Goal: Task Accomplishment & Management: Complete application form

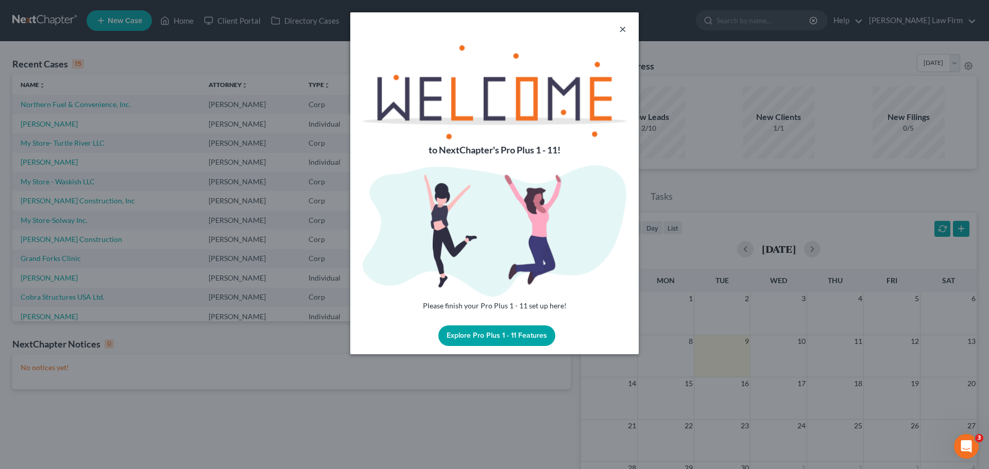
click at [619, 27] on div "×" at bounding box center [494, 28] width 289 height 33
click at [622, 27] on button "×" at bounding box center [622, 29] width 7 height 12
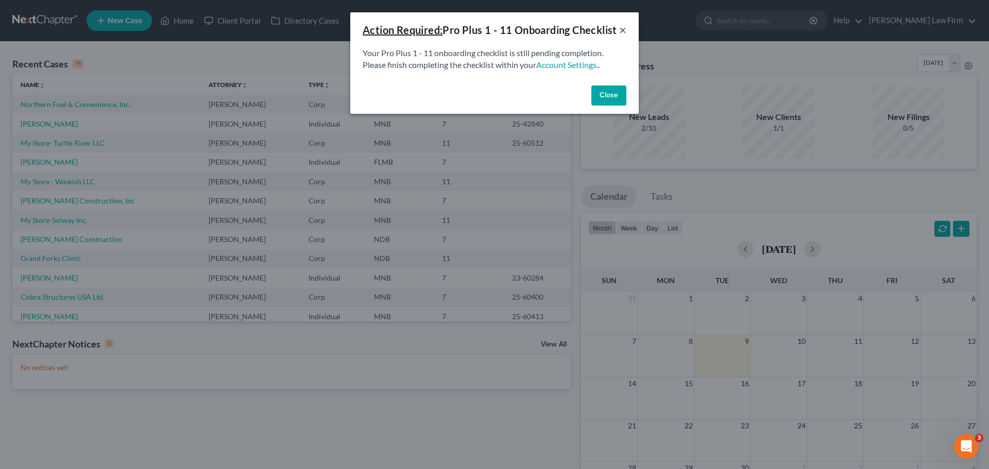
drag, startPoint x: 620, startPoint y: 36, endPoint x: 393, endPoint y: 39, distance: 227.2
click at [620, 36] on button "×" at bounding box center [622, 30] width 7 height 12
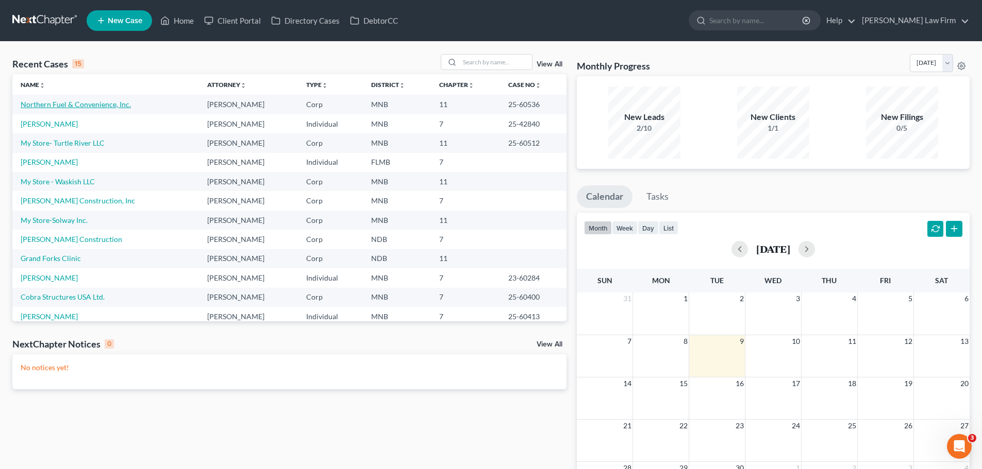
click at [65, 104] on link "Northern Fuel & Convenience, Inc." at bounding box center [76, 104] width 110 height 9
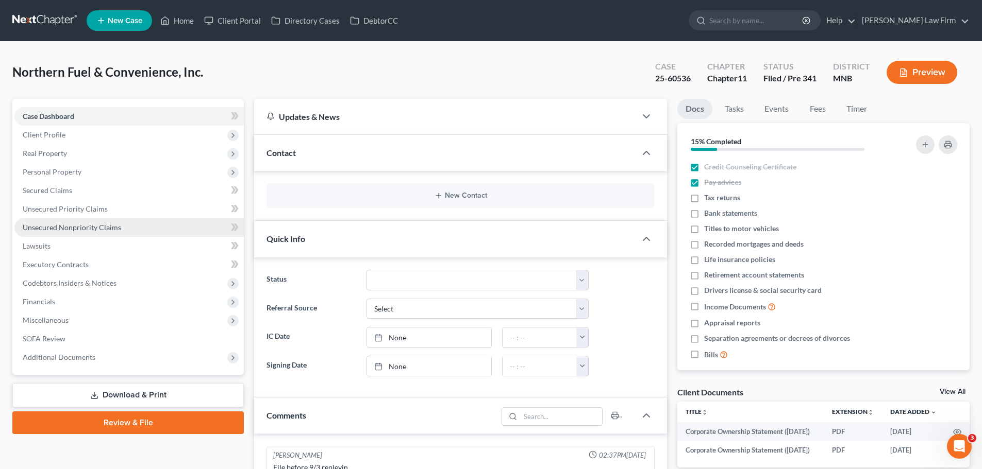
click at [73, 226] on span "Unsecured Nonpriority Claims" at bounding box center [72, 227] width 98 height 9
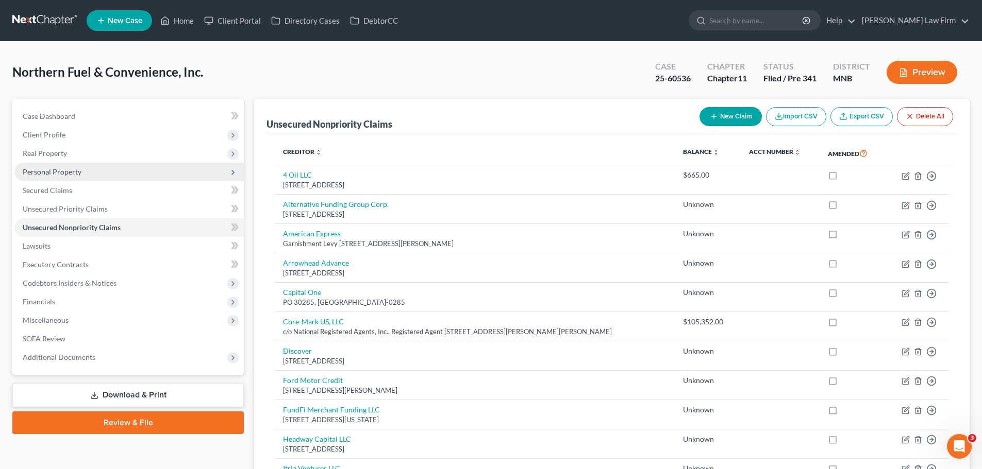
click at [76, 167] on span "Personal Property" at bounding box center [52, 171] width 59 height 9
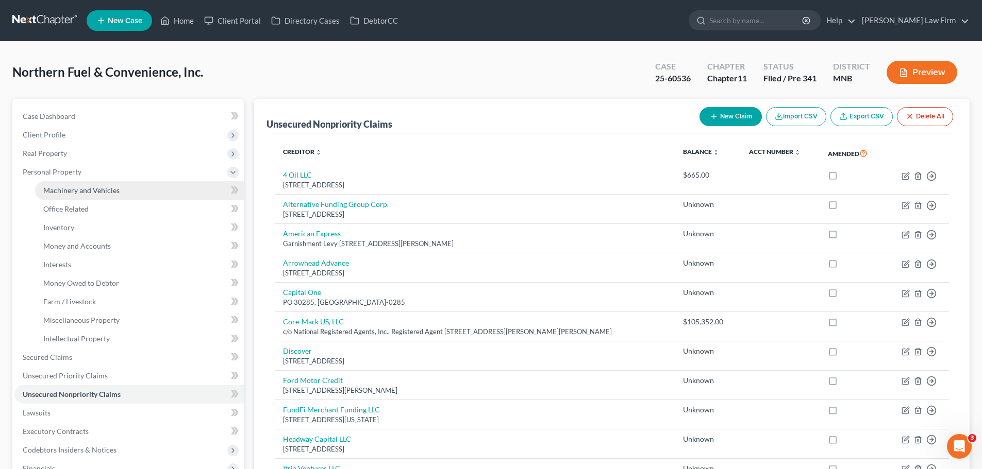
click at [73, 189] on span "Machinery and Vehicles" at bounding box center [81, 190] width 76 height 9
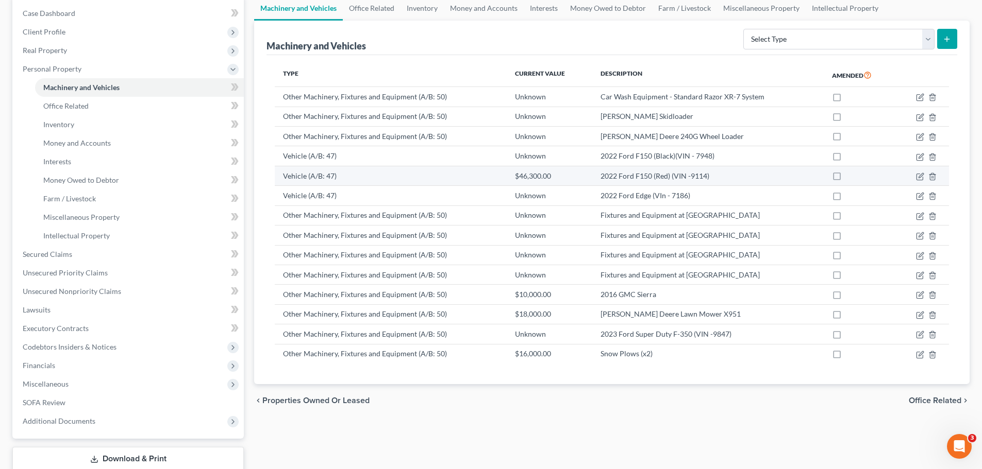
scroll to position [52, 0]
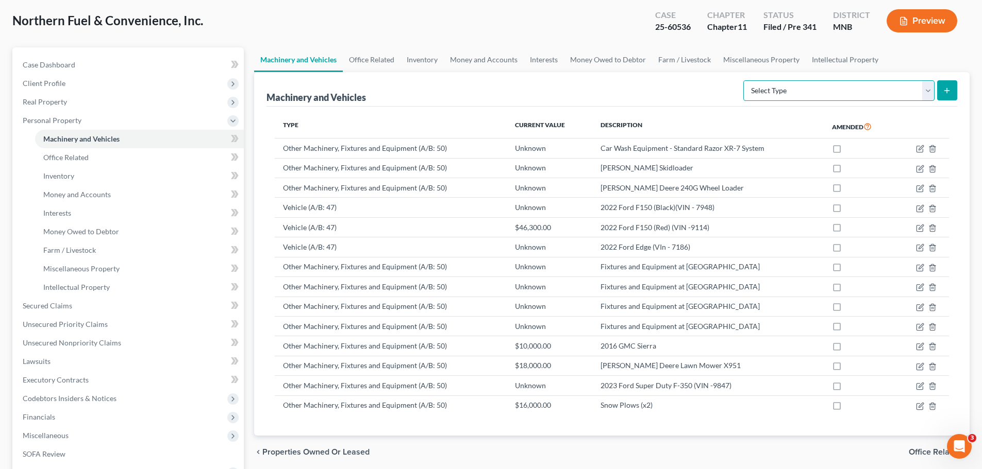
click at [911, 91] on select "Select Type Aircraft (A/B: 49) Other Machinery, Fixtures and Equipment (A/B: 50…" at bounding box center [838, 90] width 191 height 21
select select "vehicle"
click at [745, 80] on select "Select Type Aircraft (A/B: 49) Other Machinery, Fixtures and Equipment (A/B: 50…" at bounding box center [838, 90] width 191 height 21
click at [950, 91] on icon "submit" at bounding box center [946, 91] width 8 height 8
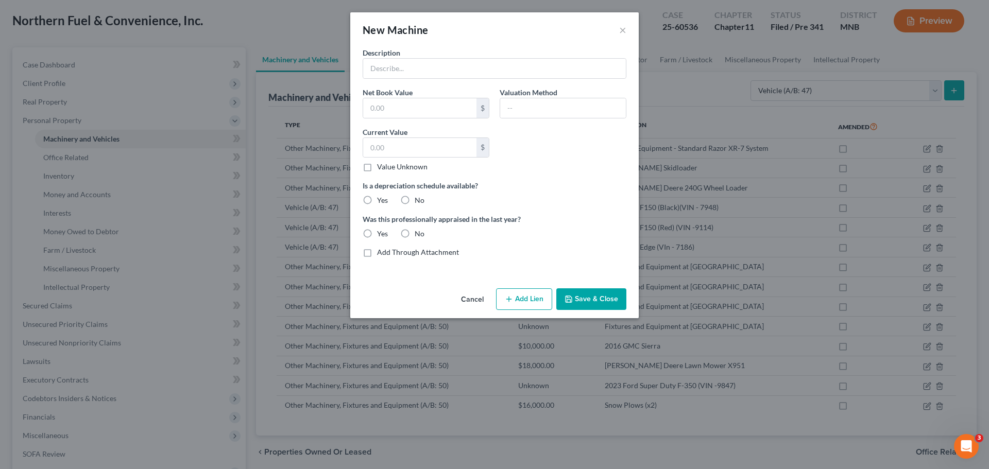
click at [472, 298] on button "Cancel" at bounding box center [472, 300] width 39 height 21
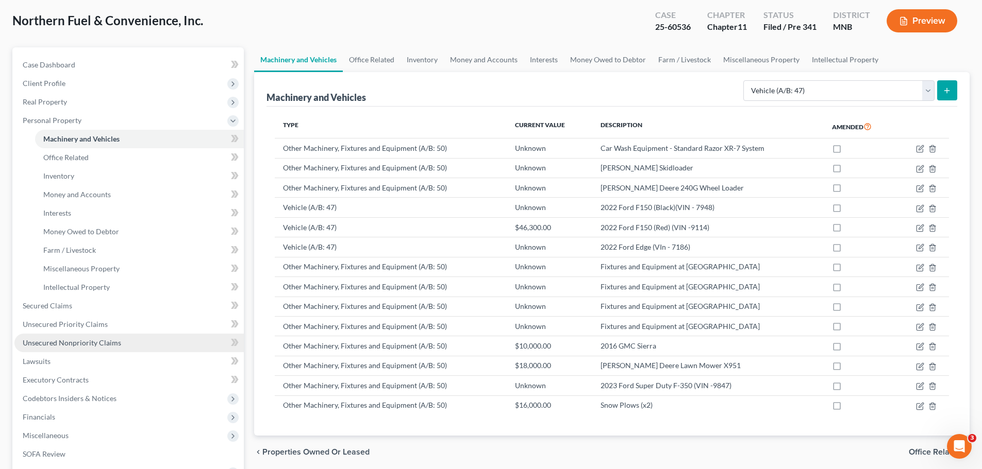
drag, startPoint x: 74, startPoint y: 341, endPoint x: 94, endPoint y: 333, distance: 21.0
click at [74, 341] on span "Unsecured Nonpriority Claims" at bounding box center [72, 343] width 98 height 9
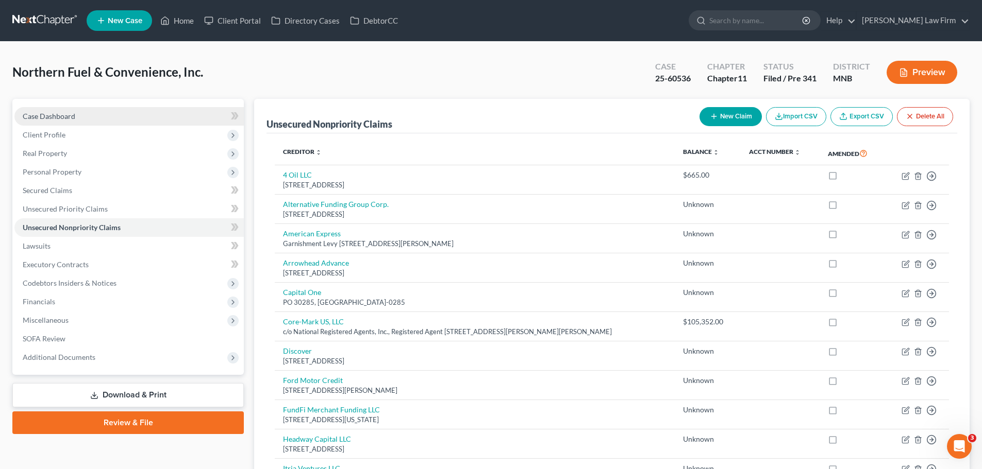
click at [115, 120] on link "Case Dashboard" at bounding box center [128, 116] width 229 height 19
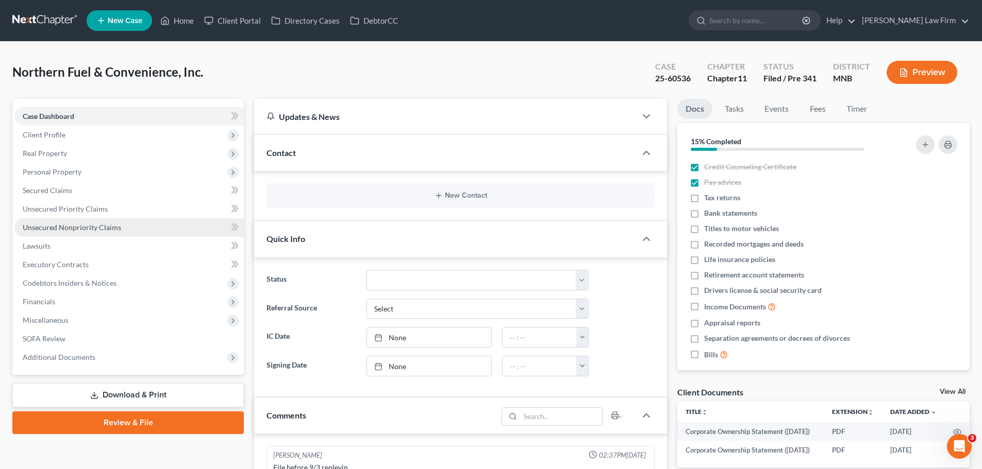
click at [78, 228] on span "Unsecured Nonpriority Claims" at bounding box center [72, 227] width 98 height 9
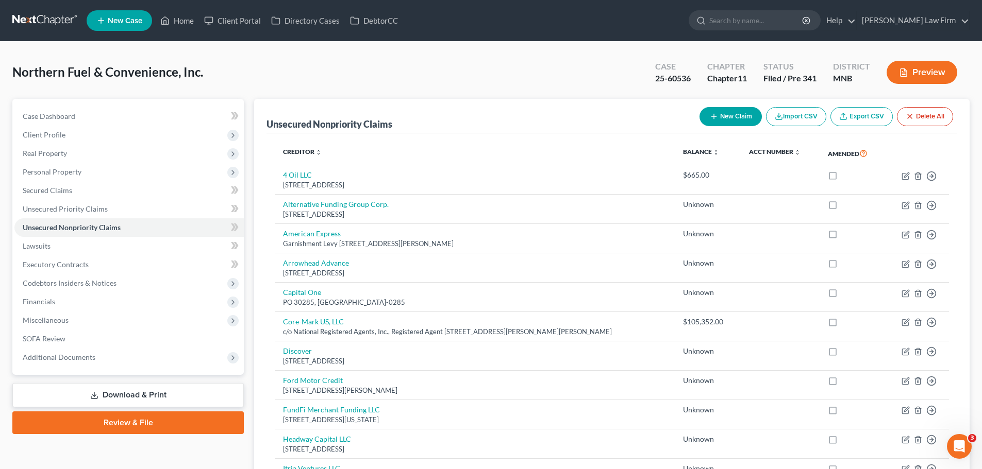
click at [733, 118] on button "New Claim" at bounding box center [730, 116] width 62 height 19
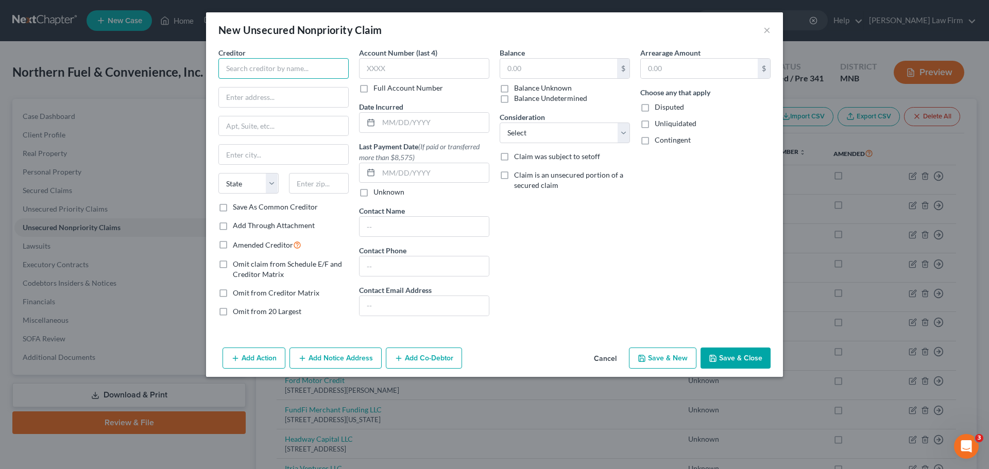
click at [234, 76] on input "text" at bounding box center [283, 68] width 130 height 21
click at [283, 70] on input "text" at bounding box center [283, 68] width 130 height 21
type input "[PERSON_NAME]"
click at [299, 97] on input "text" at bounding box center [283, 98] width 129 height 20
type input "5"
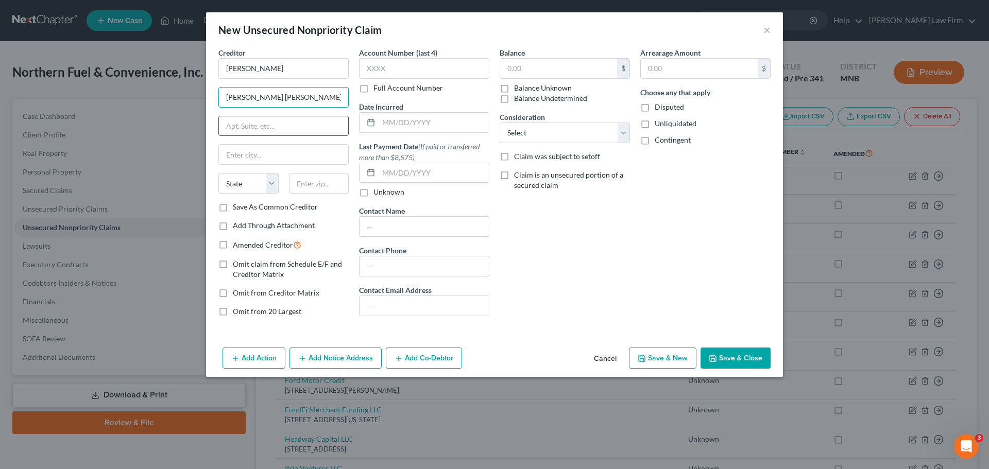
type input "[PERSON_NAME] [PERSON_NAME] & [PERSON_NAME]"
click at [247, 125] on input "text" at bounding box center [283, 126] width 129 height 20
type input "[STREET_ADDRESS]"
type input "Bemidji"
select select "24"
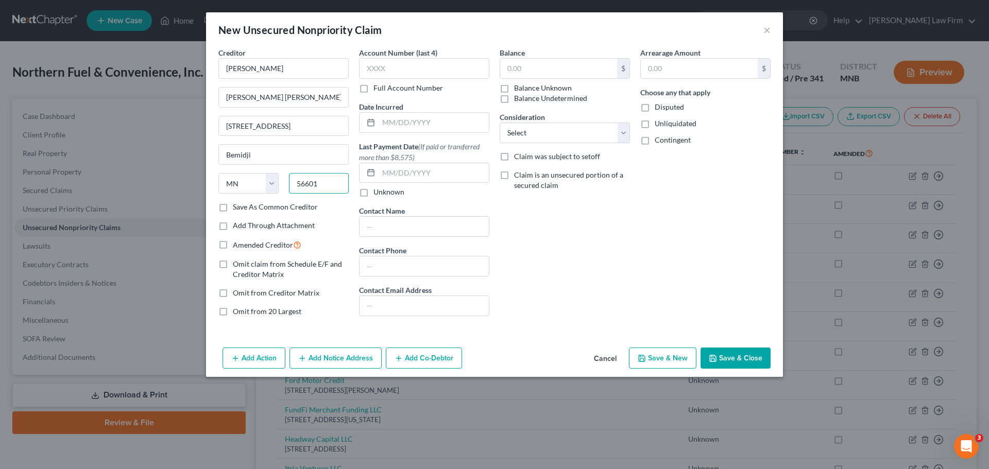
type input "56601"
click at [560, 248] on div "Balance $ Balance Unknown Balance Undetermined $ Balance Unknown Consideration …" at bounding box center [565, 186] width 141 height 278
click at [514, 89] on label "Balance Unknown" at bounding box center [543, 88] width 58 height 10
click at [518, 89] on input "Balance Unknown" at bounding box center [521, 86] width 7 height 7
checkbox input "true"
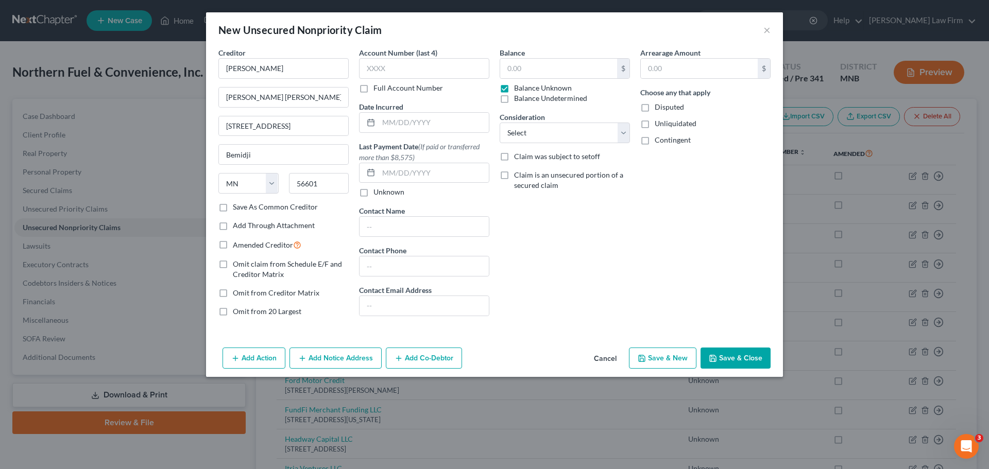
type input "0.00"
click at [604, 132] on select "Select Cable / Satellite Services Collection Agency Credit Card Debt Debt Couns…" at bounding box center [565, 133] width 130 height 21
select select "14"
click at [500, 123] on select "Select Cable / Satellite Services Collection Agency Credit Card Debt Debt Couns…" at bounding box center [565, 133] width 130 height 21
click at [572, 273] on div "Balance 0.00 $ Balance Unknown Balance Undetermined 0.00 $ Balance Unknown Cons…" at bounding box center [565, 186] width 141 height 278
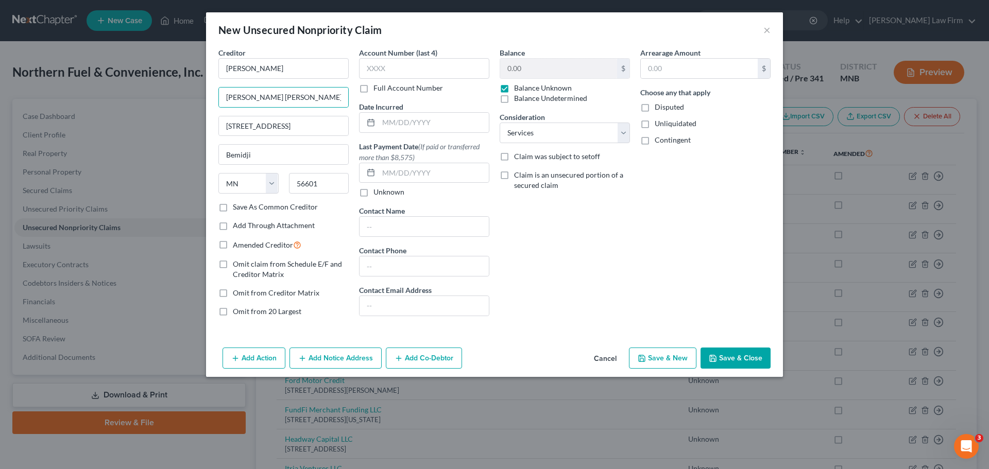
drag, startPoint x: 336, startPoint y: 95, endPoint x: 586, endPoint y: 235, distance: 286.7
click at [586, 235] on div "Balance 0.00 $ Balance Unknown Balance Undetermined 0.00 $ Balance Unknown Cons…" at bounding box center [565, 186] width 141 height 278
click at [233, 244] on label "Amended Creditor" at bounding box center [267, 245] width 69 height 12
click at [237, 244] on input "Amended Creditor" at bounding box center [240, 242] width 7 height 7
checkbox input "true"
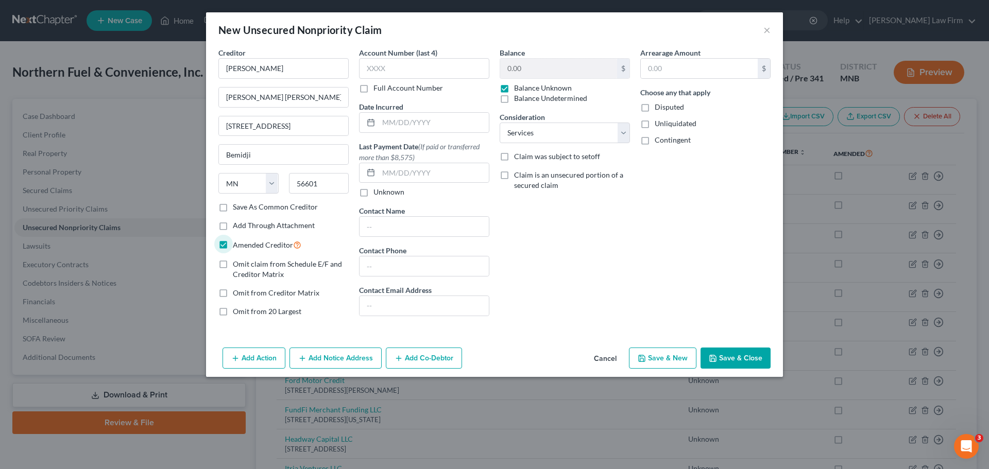
drag, startPoint x: 655, startPoint y: 213, endPoint x: 658, endPoint y: 219, distance: 6.7
click at [655, 213] on div "Arrearage Amount $ Choose any that apply Disputed Unliquidated Contingent" at bounding box center [705, 186] width 141 height 278
click at [737, 358] on button "Save & Close" at bounding box center [736, 359] width 70 height 22
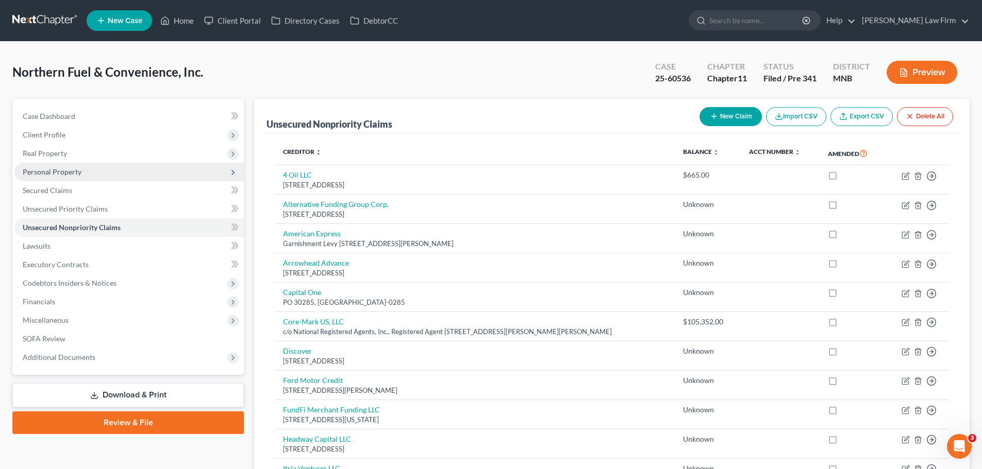
click at [59, 176] on span "Personal Property" at bounding box center [52, 171] width 59 height 9
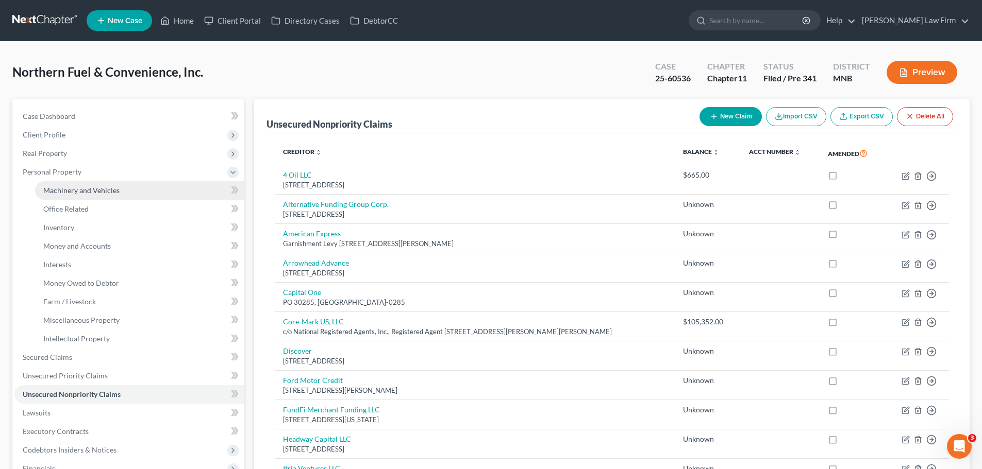
click at [85, 192] on span "Machinery and Vehicles" at bounding box center [81, 190] width 76 height 9
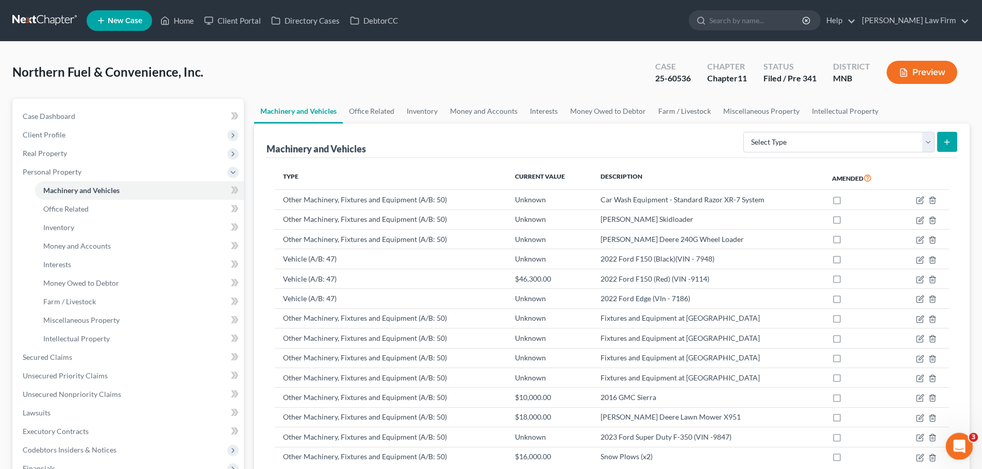
click at [954, 437] on div "Open Intercom Messenger" at bounding box center [957, 445] width 34 height 34
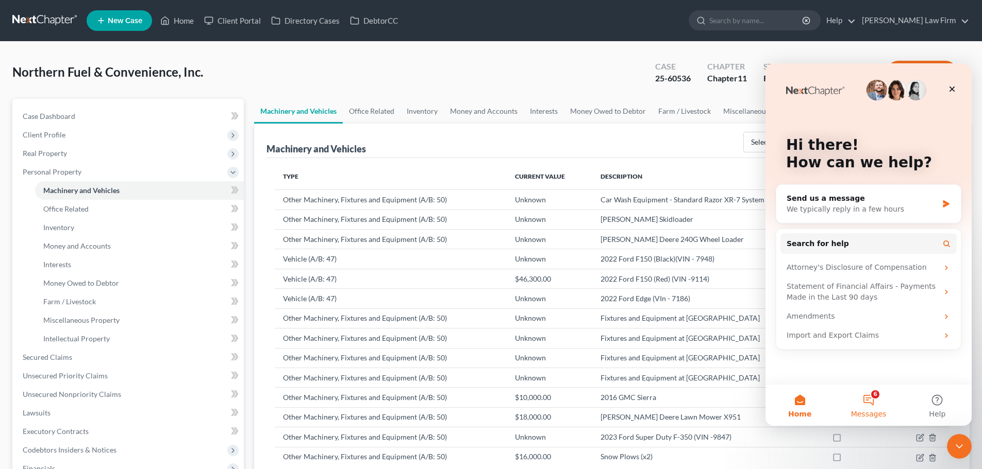
click at [873, 403] on button "6 Messages" at bounding box center [868, 405] width 69 height 41
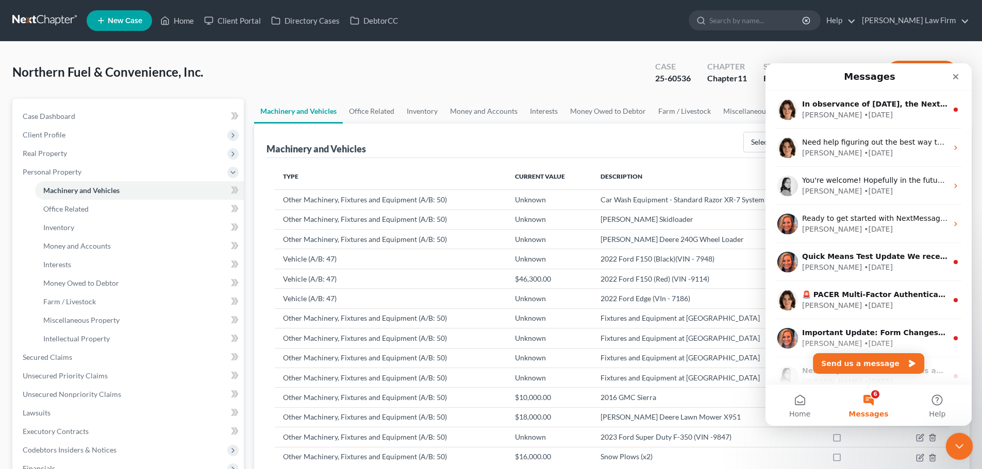
click at [955, 439] on icon "Close Intercom Messenger" at bounding box center [957, 445] width 12 height 12
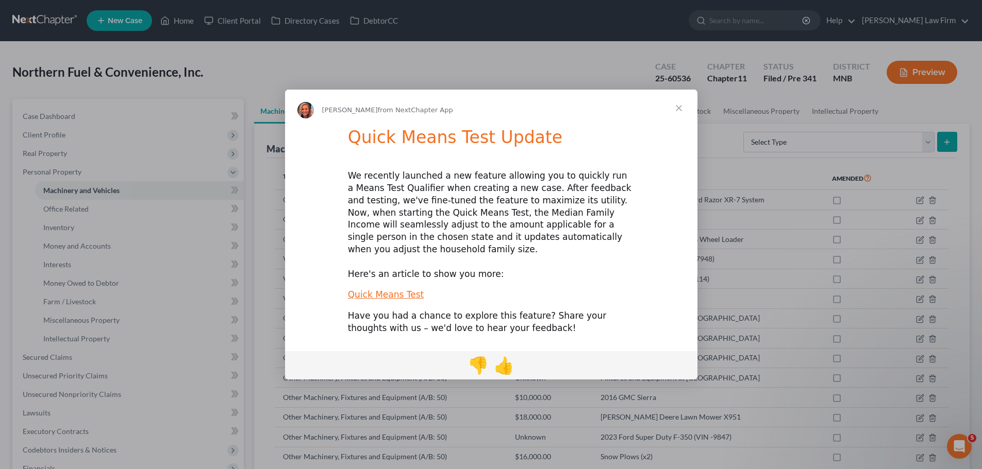
click at [680, 113] on span "Close" at bounding box center [678, 108] width 37 height 37
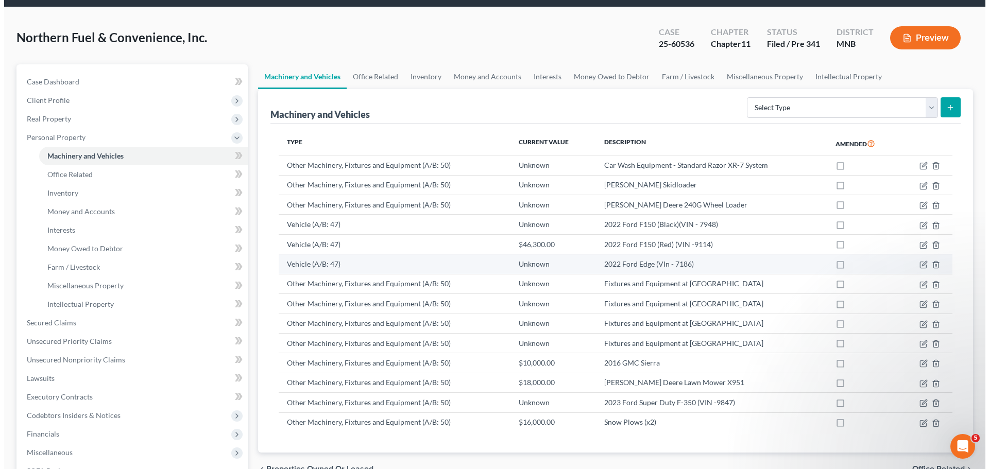
scroll to position [52, 0]
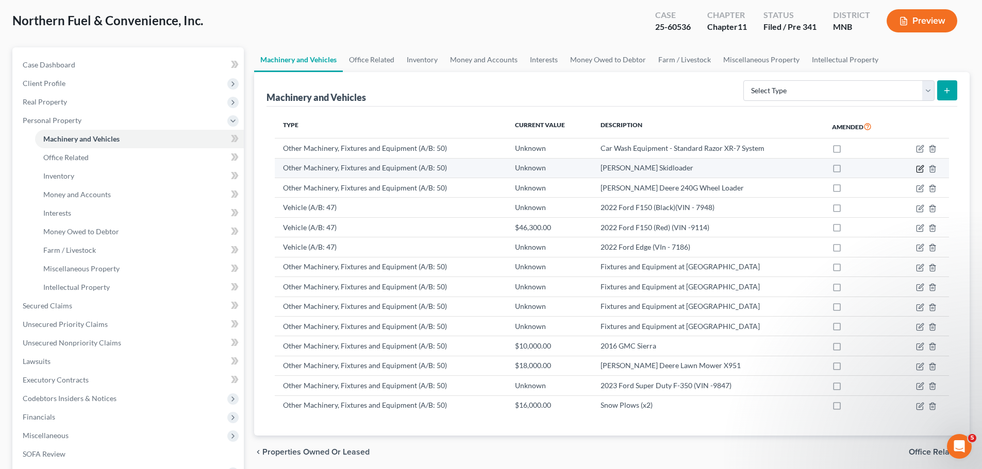
click at [922, 169] on icon "button" at bounding box center [919, 169] width 6 height 6
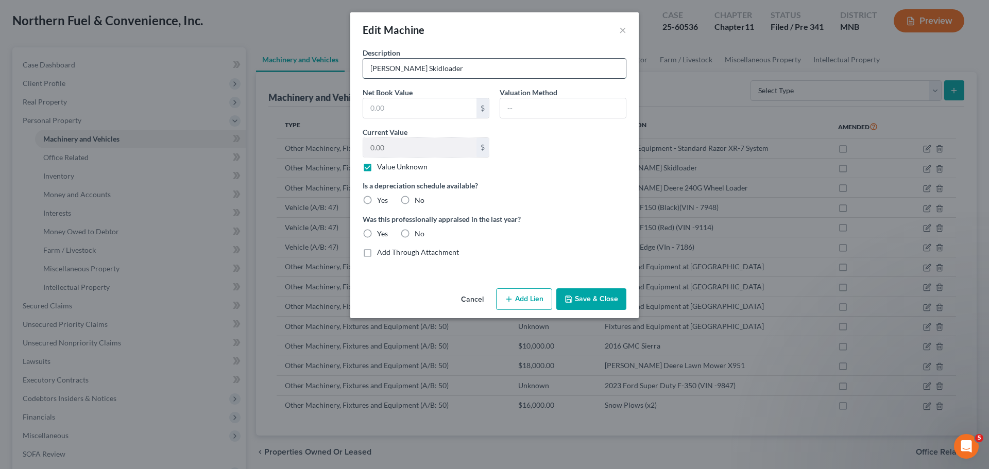
click at [366, 70] on input "[PERSON_NAME] Skidloader" at bounding box center [494, 69] width 263 height 20
click at [371, 71] on input "[PERSON_NAME] Skidloader" at bounding box center [494, 69] width 263 height 20
click at [425, 70] on input "2022 [PERSON_NAME] Skidloader" at bounding box center [494, 69] width 263 height 20
type input "2022 [PERSON_NAME] 318G Skid Steer"
click at [578, 296] on button "Save & Close" at bounding box center [591, 300] width 70 height 22
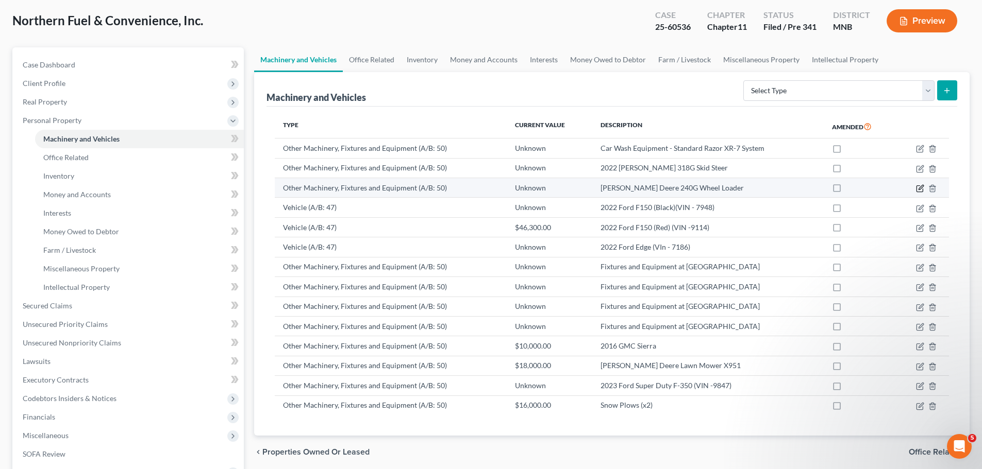
click at [919, 189] on icon "button" at bounding box center [920, 188] width 8 height 8
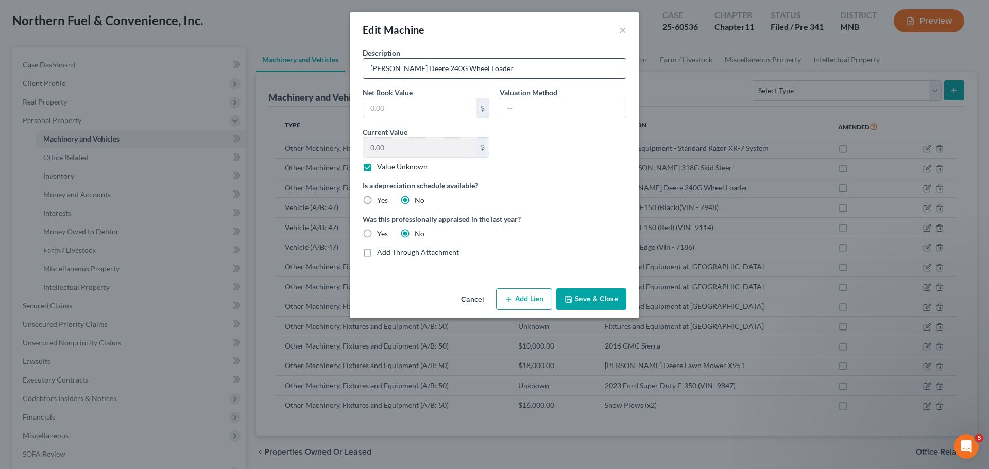
click at [420, 66] on input "[PERSON_NAME] Deere 240G Wheel Loader" at bounding box center [494, 69] width 263 height 20
click at [369, 69] on input "[PERSON_NAME] Deere 204G Wheel Loader" at bounding box center [494, 69] width 263 height 20
click at [498, 72] on input "2023 [PERSON_NAME] Deere 204G Wheel Loader" at bounding box center [494, 69] width 263 height 20
type input "2023 [PERSON_NAME] Deere 204 G Tier Compact Wheel Loader"
click at [589, 302] on button "Save & Close" at bounding box center [591, 300] width 70 height 22
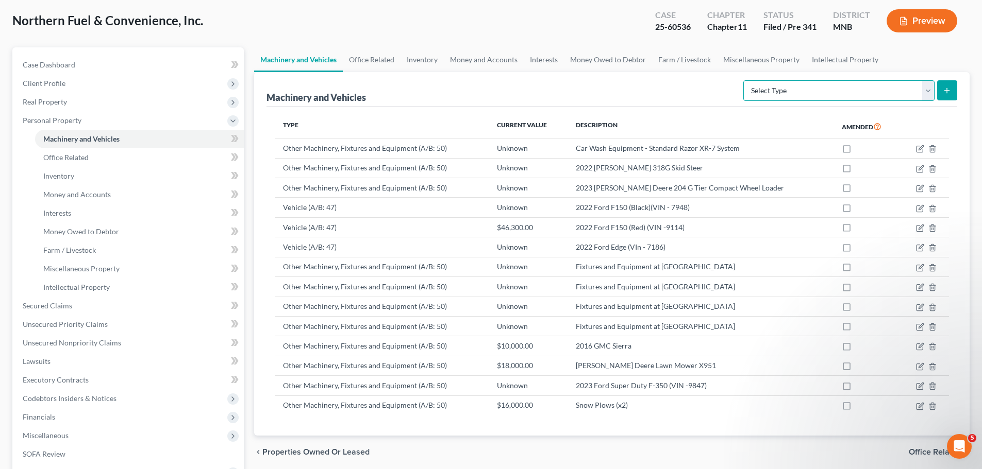
click at [908, 91] on select "Select Type Aircraft (A/B: 49) Other Machinery, Fixtures and Equipment (A/B: 50…" at bounding box center [838, 90] width 191 height 21
click at [839, 96] on select "Select Type Aircraft (A/B: 49) Other Machinery, Fixtures and Equipment (A/B: 50…" at bounding box center [838, 90] width 191 height 21
click at [918, 347] on icon "button" at bounding box center [920, 347] width 8 height 8
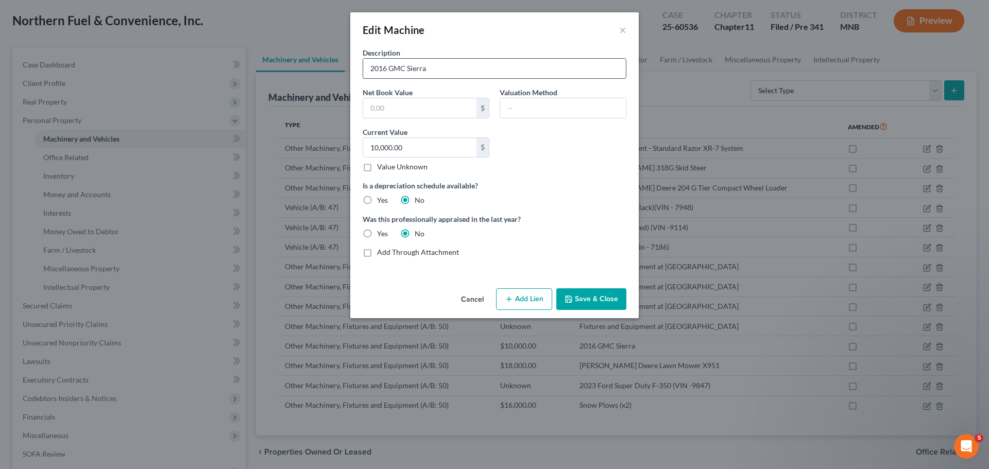
click at [481, 70] on input "2016 GMC Sierra" at bounding box center [494, 69] width 263 height 20
type input "2016 GMC Sierra 2500"
click at [601, 298] on button "Save & Close" at bounding box center [591, 300] width 70 height 22
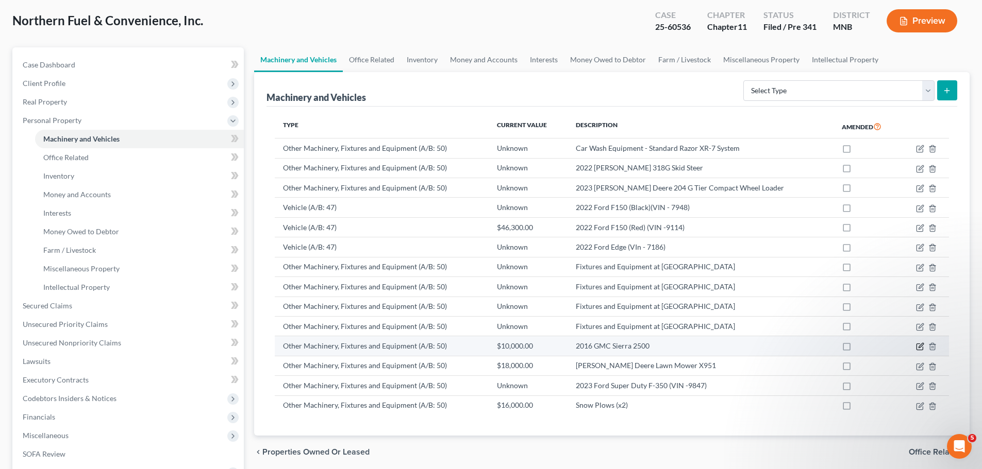
click at [921, 346] on icon "button" at bounding box center [920, 347] width 8 height 8
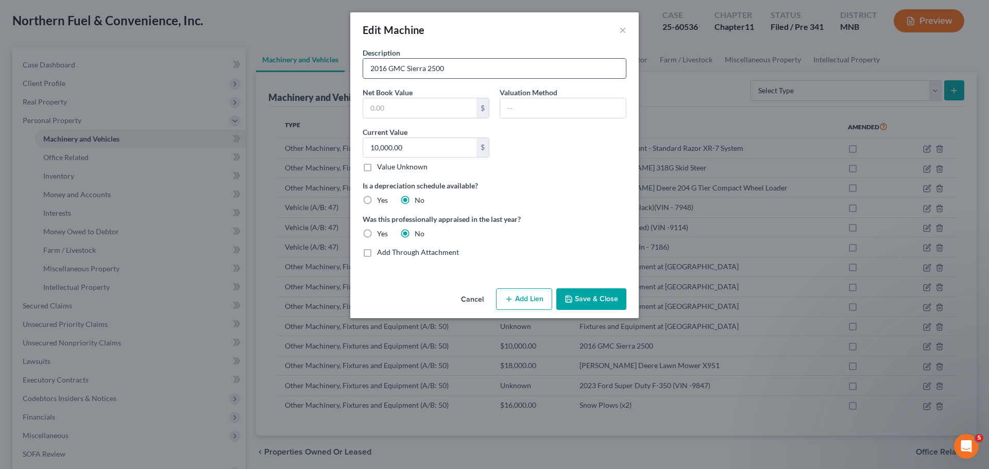
click at [500, 72] on input "2016 GMC Sierra 2500" at bounding box center [494, 69] width 263 height 20
type input "2016 GMC Sierra 2500 (VIN -8010)"
click at [601, 297] on button "Save & Close" at bounding box center [591, 300] width 70 height 22
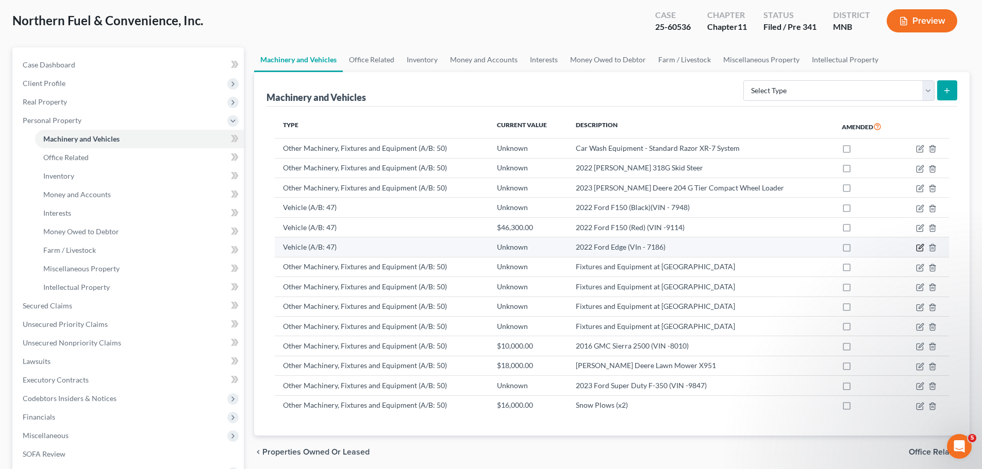
click at [918, 247] on icon "button" at bounding box center [920, 248] width 8 height 8
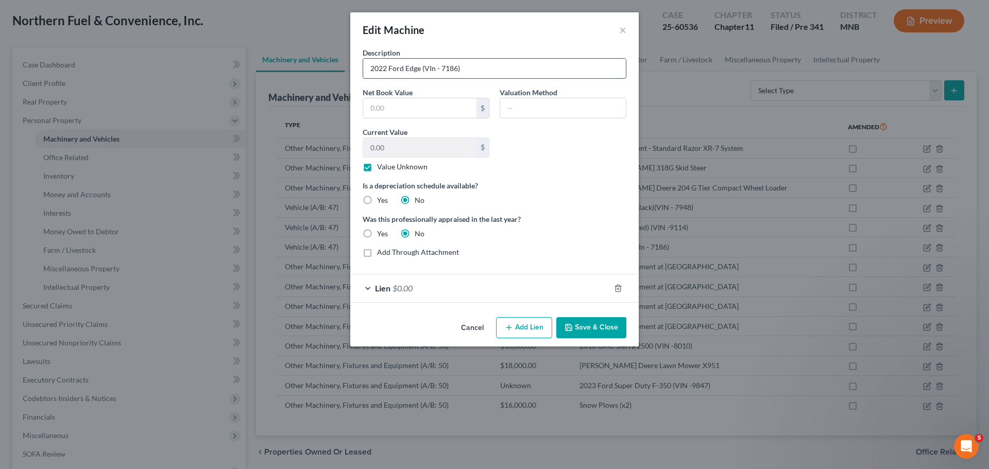
click at [434, 66] on input "2022 Ford Edge (VIn - 7186)" at bounding box center [494, 69] width 263 height 20
type input "2022 Ford Edge (VIN - 7186)"
click at [608, 332] on button "Save & Close" at bounding box center [591, 328] width 70 height 22
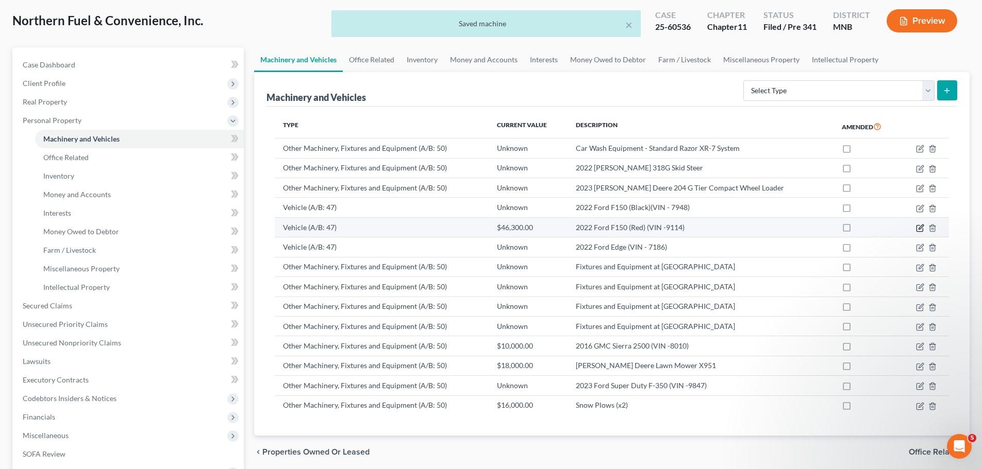
click at [917, 225] on icon "button" at bounding box center [920, 228] width 8 height 8
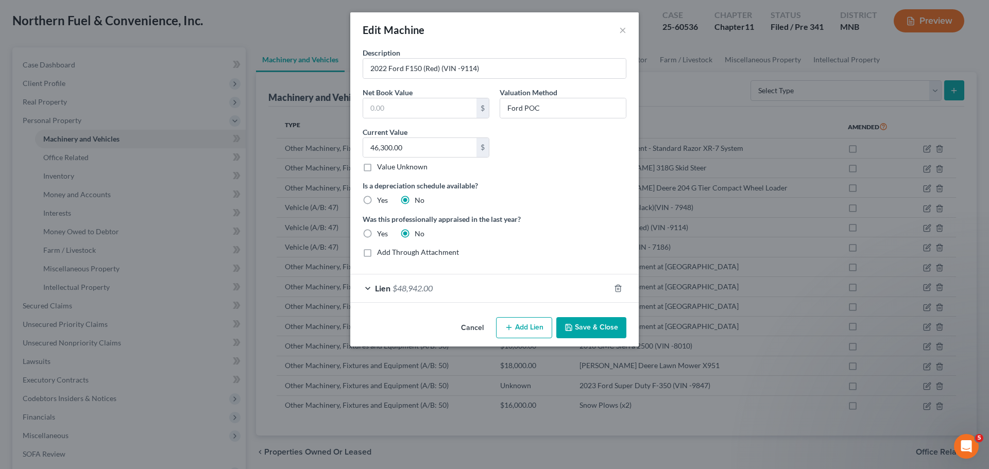
click at [371, 287] on div "Lien $48,942.00" at bounding box center [480, 288] width 260 height 27
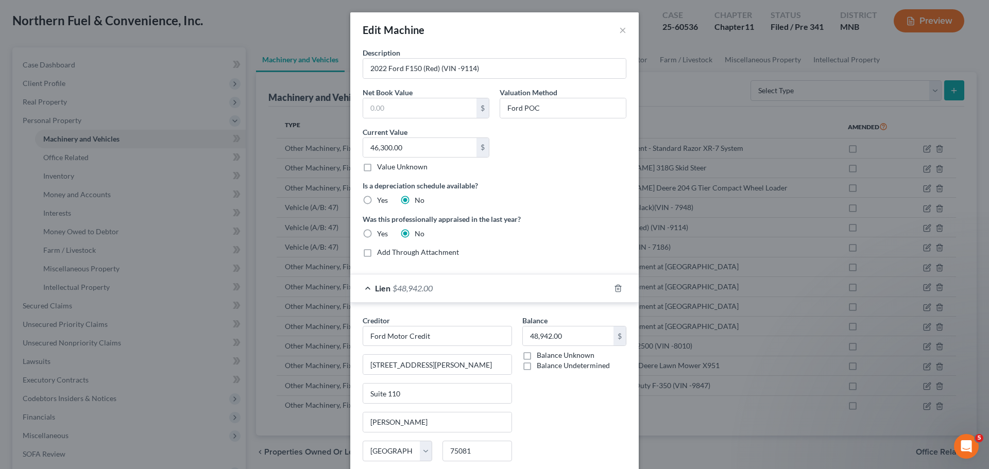
click at [367, 289] on div "Lien $48,942.00" at bounding box center [480, 288] width 260 height 27
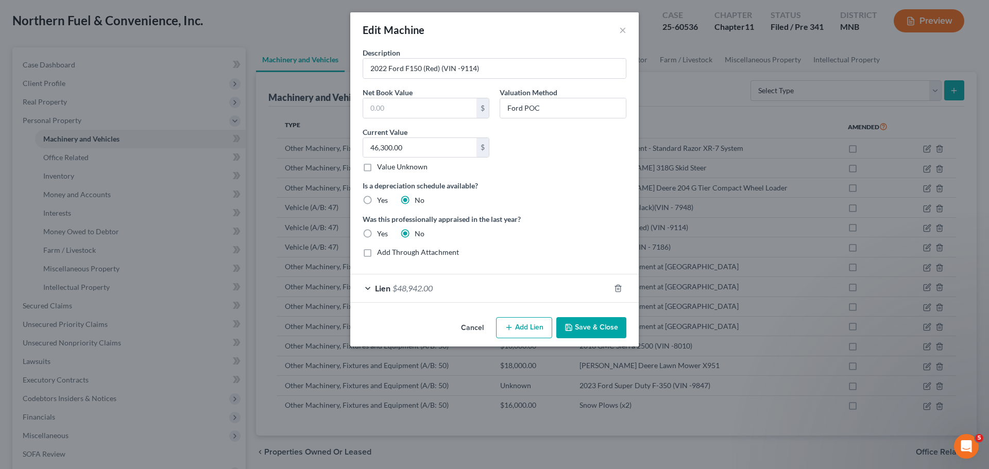
click at [588, 328] on button "Save & Close" at bounding box center [591, 328] width 70 height 22
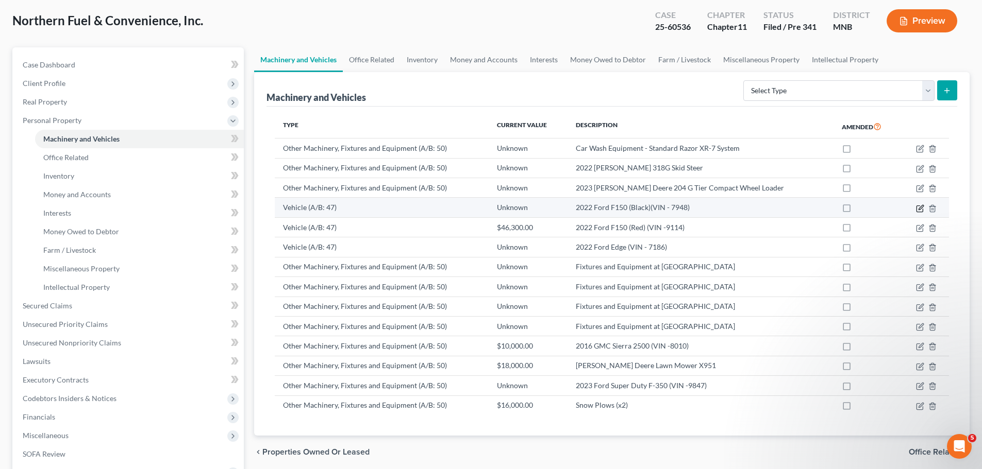
click at [917, 209] on icon "button" at bounding box center [920, 209] width 8 height 8
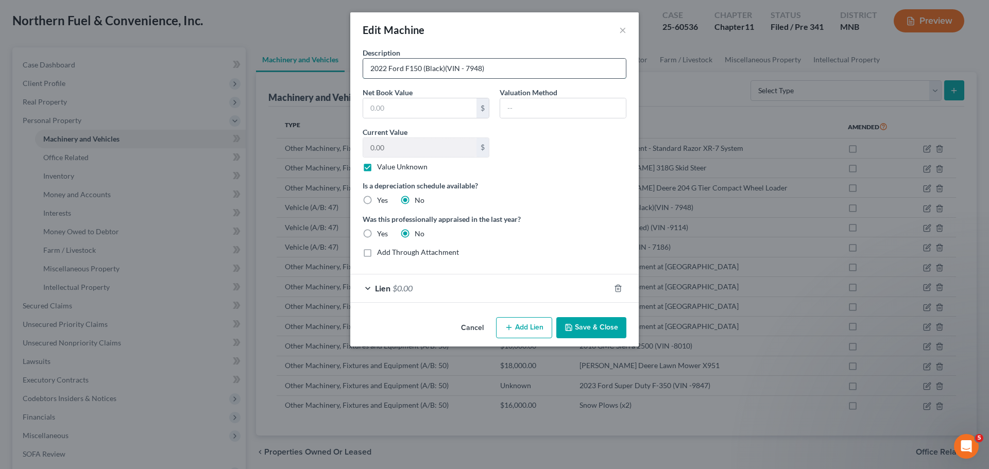
click at [444, 69] on input "2022 Ford F150 (Black)(VIN - 7948)" at bounding box center [494, 69] width 263 height 20
type input "2022 Ford F150 (Black) (VIN - 7948)"
click at [584, 319] on button "Save & Close" at bounding box center [591, 328] width 70 height 22
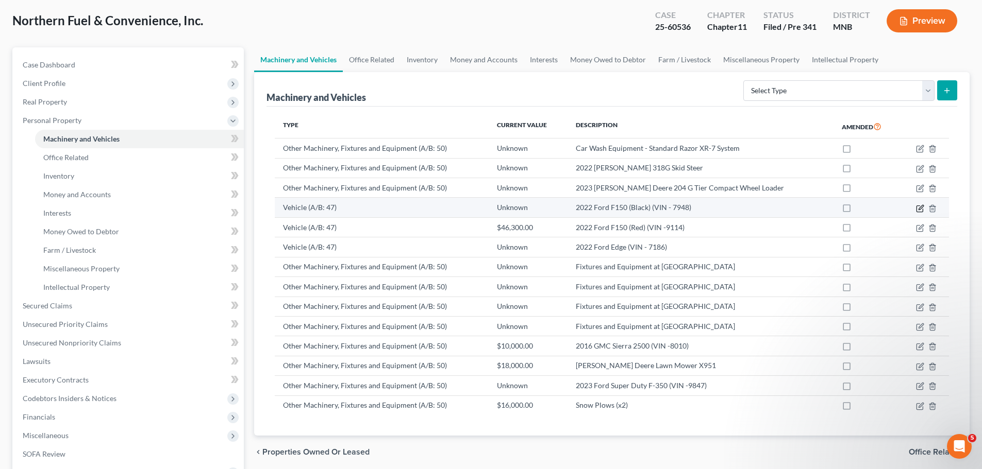
click at [918, 208] on icon "button" at bounding box center [920, 209] width 8 height 8
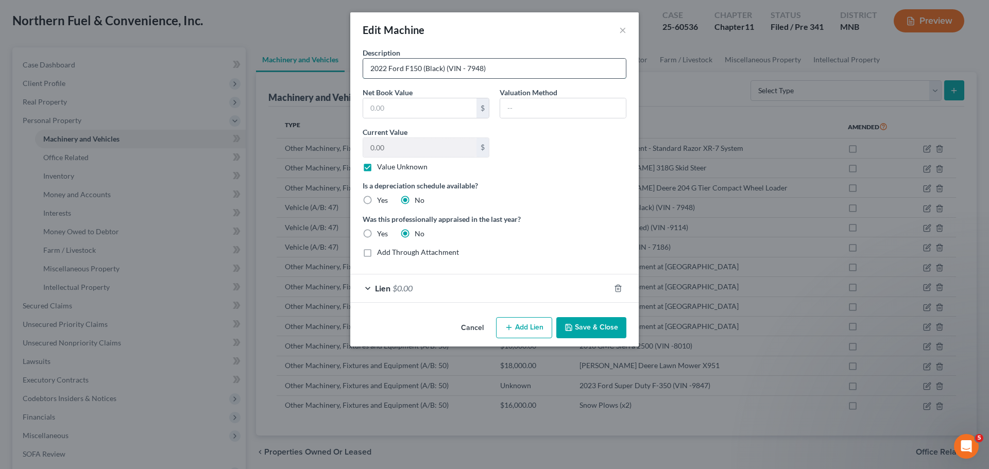
click at [479, 70] on input "2022 Ford F150 (Black) (VIN - 7948)" at bounding box center [494, 69] width 263 height 20
click at [482, 69] on input "2022 Ford F150 (Black) (VIN - 7948)" at bounding box center [494, 69] width 263 height 20
type input "2022 Ford F150 (Black) (VIN - 79)"
click at [470, 328] on button "Cancel" at bounding box center [472, 328] width 39 height 21
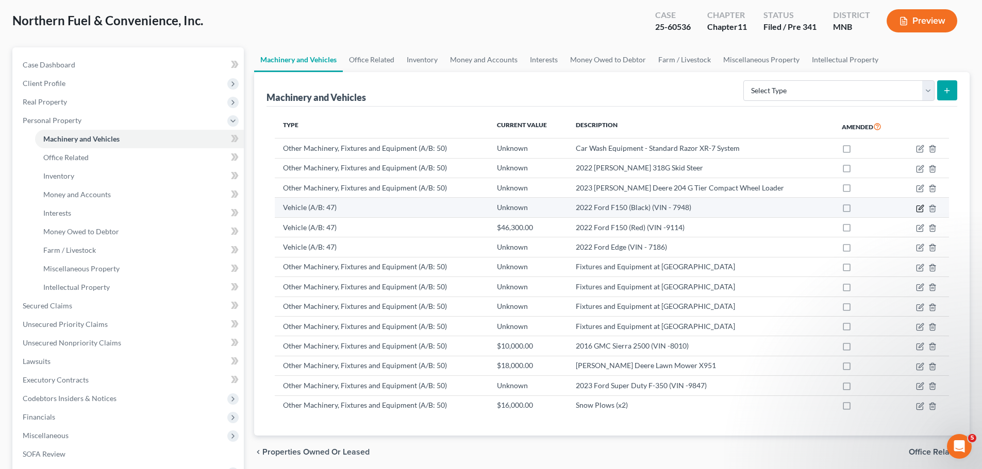
click at [921, 209] on icon "button" at bounding box center [920, 209] width 8 height 8
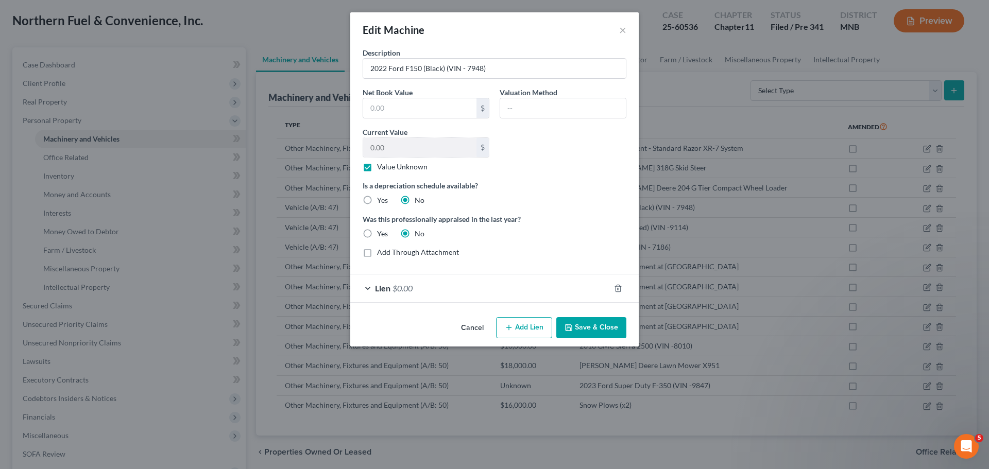
click at [368, 289] on div "Lien $0.00" at bounding box center [480, 288] width 260 height 27
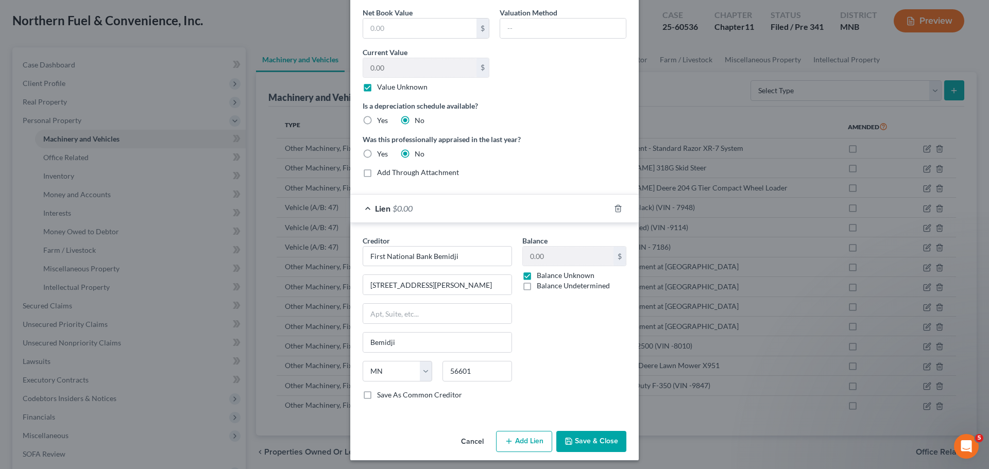
scroll to position [83, 0]
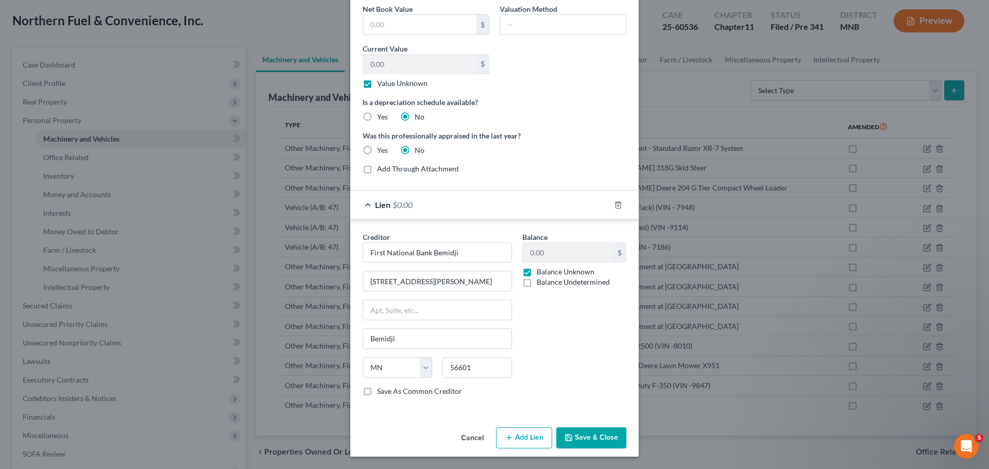
click at [598, 434] on button "Save & Close" at bounding box center [591, 439] width 70 height 22
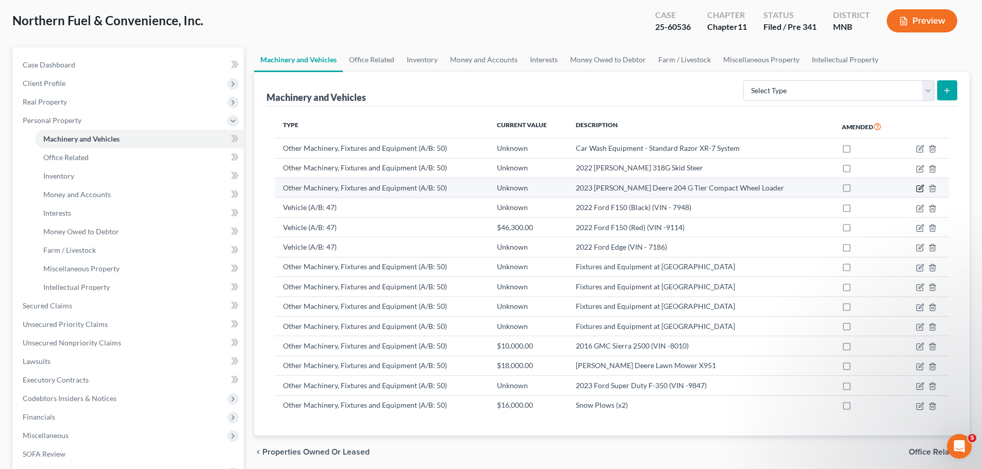
click at [917, 188] on icon "button" at bounding box center [920, 188] width 8 height 8
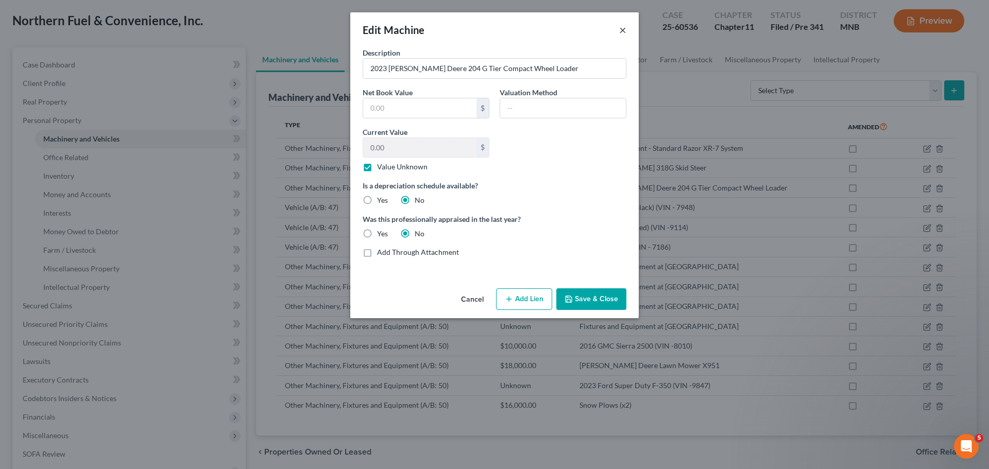
click at [625, 32] on button "×" at bounding box center [622, 30] width 7 height 12
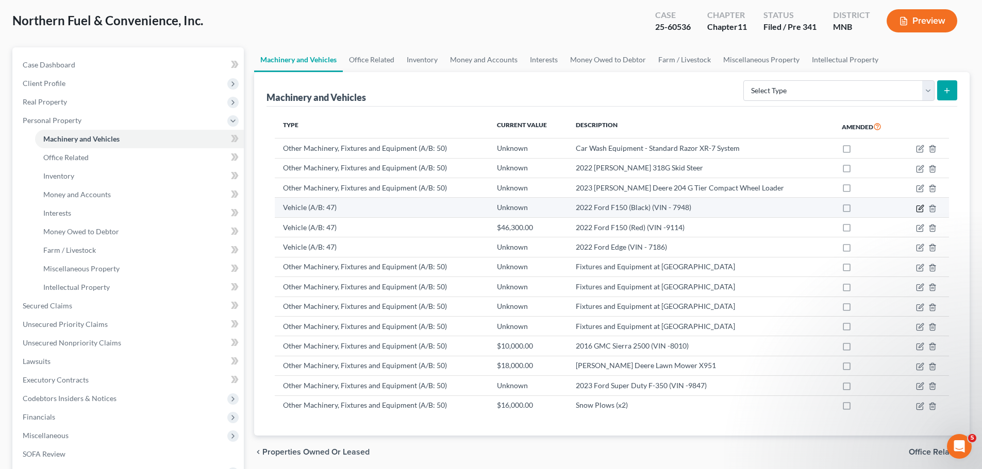
click at [917, 208] on icon "button" at bounding box center [920, 209] width 8 height 8
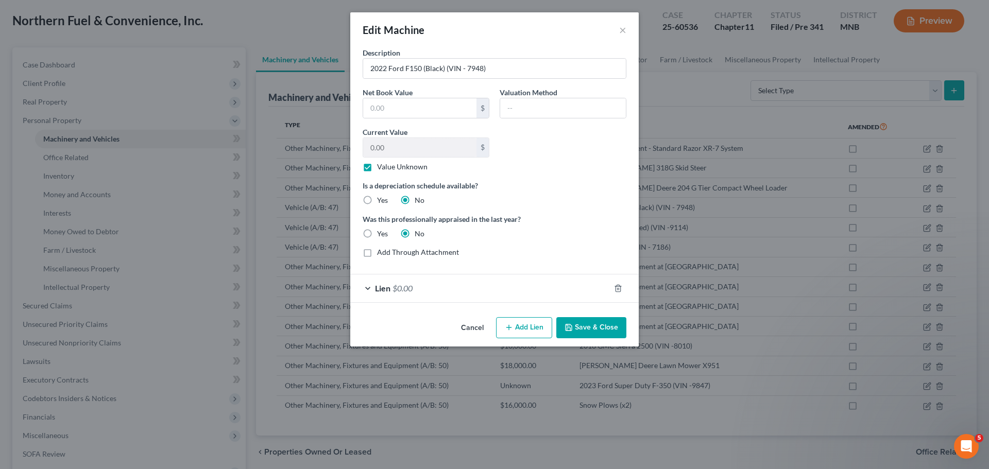
click at [377, 284] on span "Lien" at bounding box center [382, 288] width 15 height 10
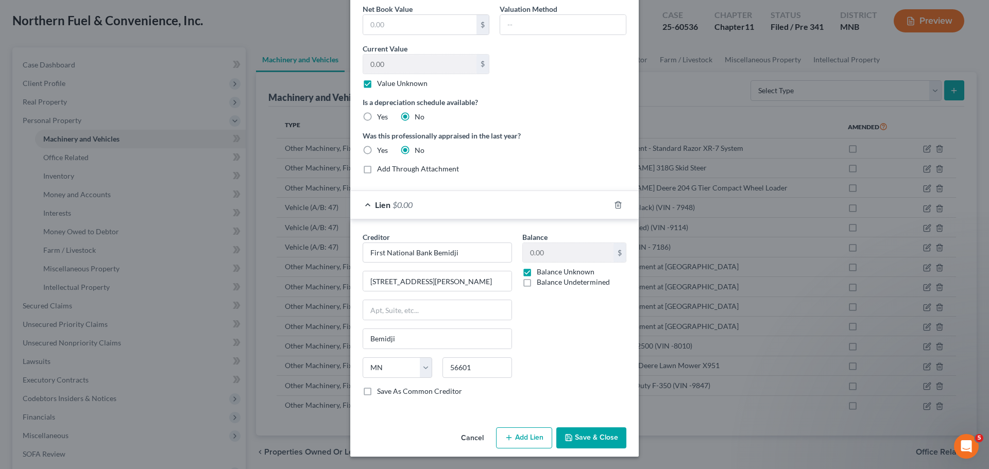
click at [601, 441] on button "Save & Close" at bounding box center [591, 439] width 70 height 22
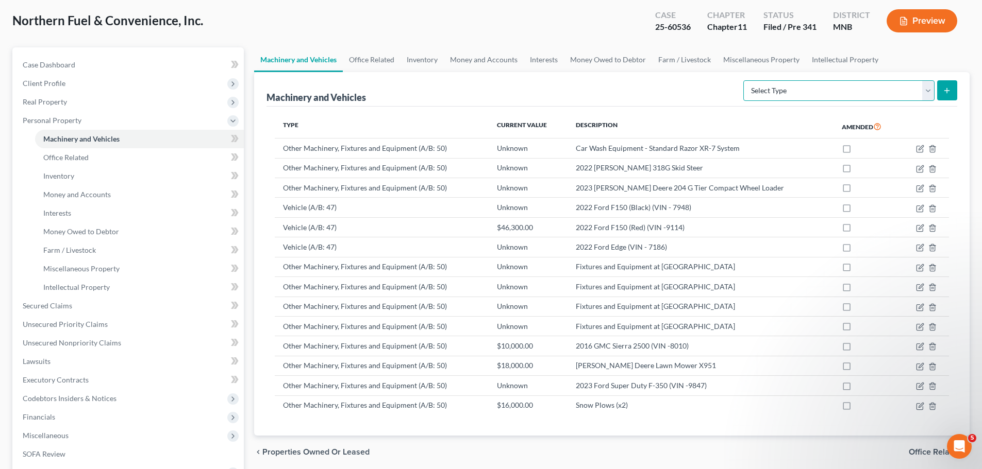
drag, startPoint x: 898, startPoint y: 91, endPoint x: 891, endPoint y: 95, distance: 7.9
click at [898, 91] on select "Select Type Aircraft (A/B: 49) Other Machinery, Fixtures and Equipment (A/B: 50…" at bounding box center [838, 90] width 191 height 21
select select "vehicle"
click at [745, 80] on select "Select Type Aircraft (A/B: 49) Other Machinery, Fixtures and Equipment (A/B: 50…" at bounding box center [838, 90] width 191 height 21
click at [946, 93] on icon "submit" at bounding box center [946, 91] width 8 height 8
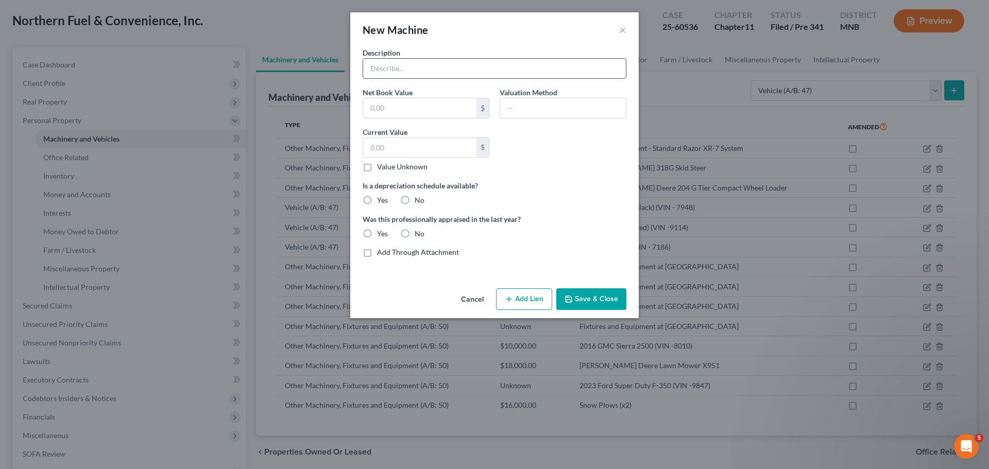
click at [446, 64] on input "text" at bounding box center [494, 69] width 263 height 20
type input "2008 Homemade Trailer"
click at [415, 201] on label "No" at bounding box center [420, 200] width 10 height 10
click at [419, 201] on input "No" at bounding box center [422, 198] width 7 height 7
radio input "true"
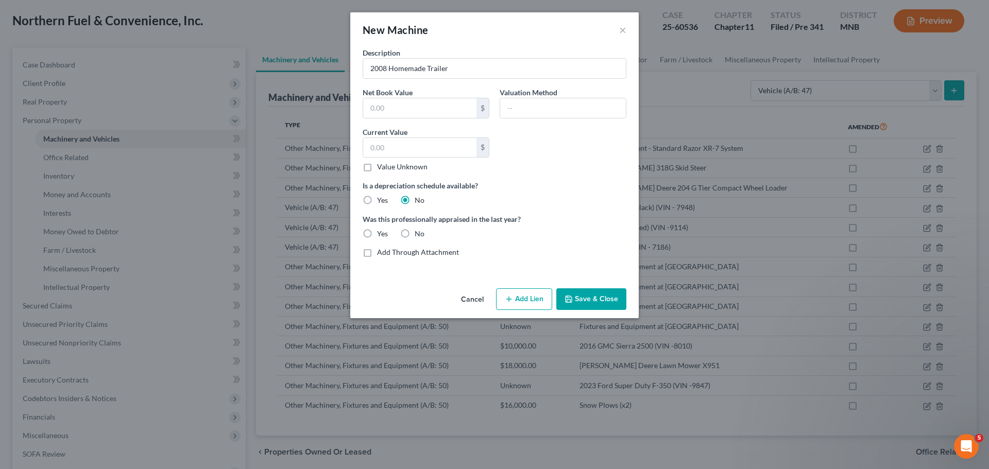
click at [415, 232] on label "No" at bounding box center [420, 234] width 10 height 10
click at [419, 232] on input "No" at bounding box center [422, 232] width 7 height 7
radio input "true"
click at [377, 166] on label "Value Unknown" at bounding box center [402, 167] width 50 height 10
click at [381, 166] on input "Value Unknown" at bounding box center [384, 165] width 7 height 7
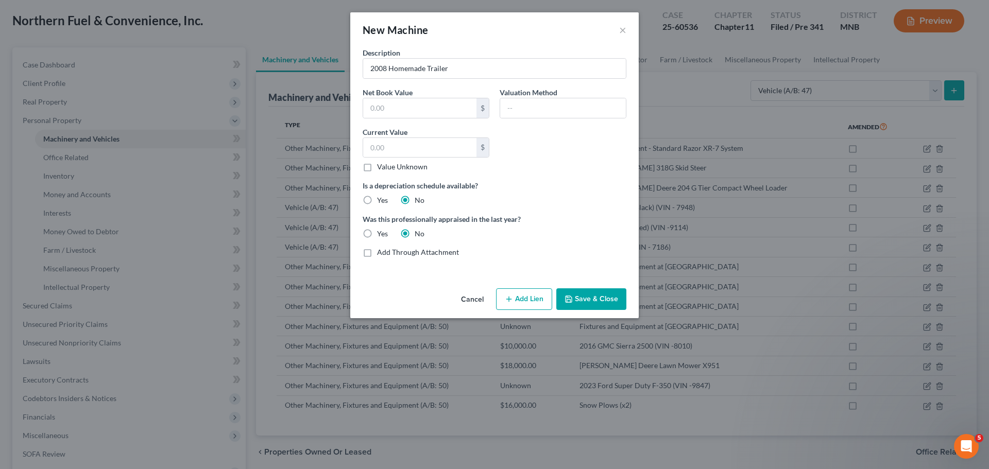
checkbox input "true"
type input "0.00"
click at [592, 293] on button "Save & Close" at bounding box center [591, 300] width 70 height 22
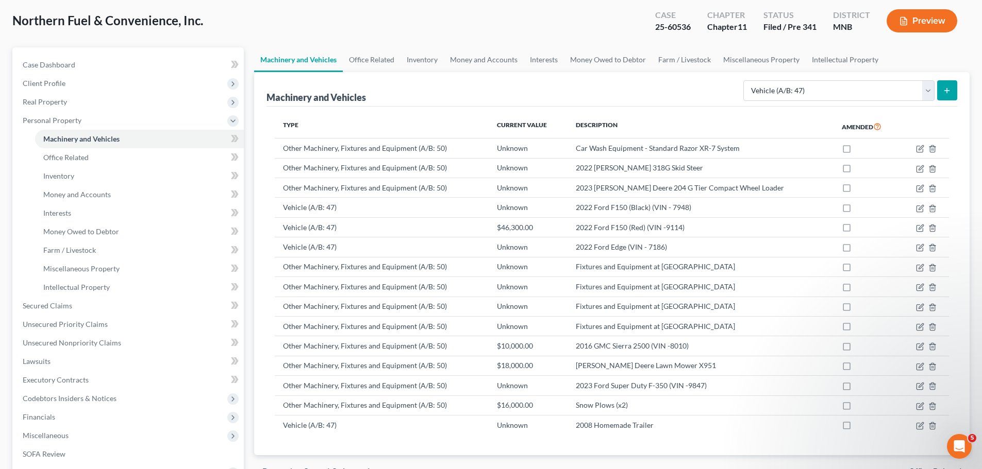
click at [951, 89] on icon "submit" at bounding box center [946, 91] width 8 height 8
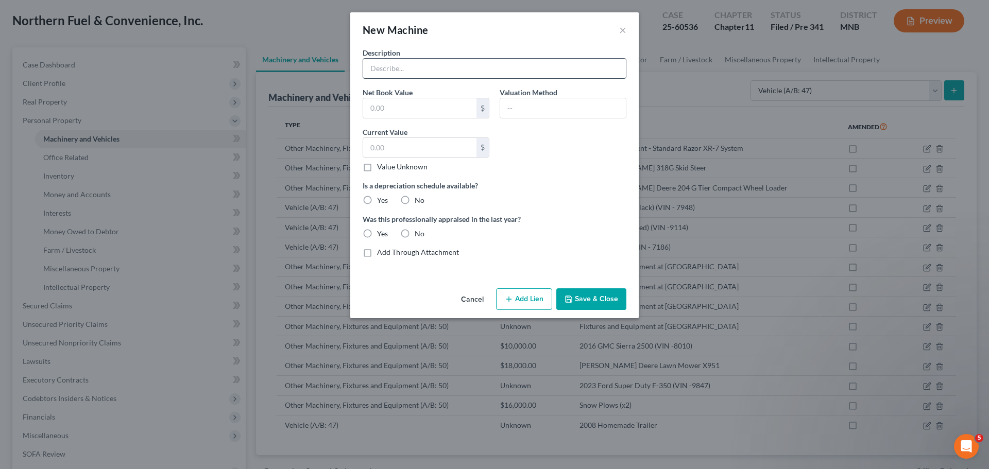
click at [428, 69] on input "text" at bounding box center [494, 69] width 263 height 20
type input "2003 Utility Trailer (VIN -9936)"
click at [415, 197] on label "No" at bounding box center [420, 200] width 10 height 10
click at [419, 197] on input "No" at bounding box center [422, 198] width 7 height 7
radio input "true"
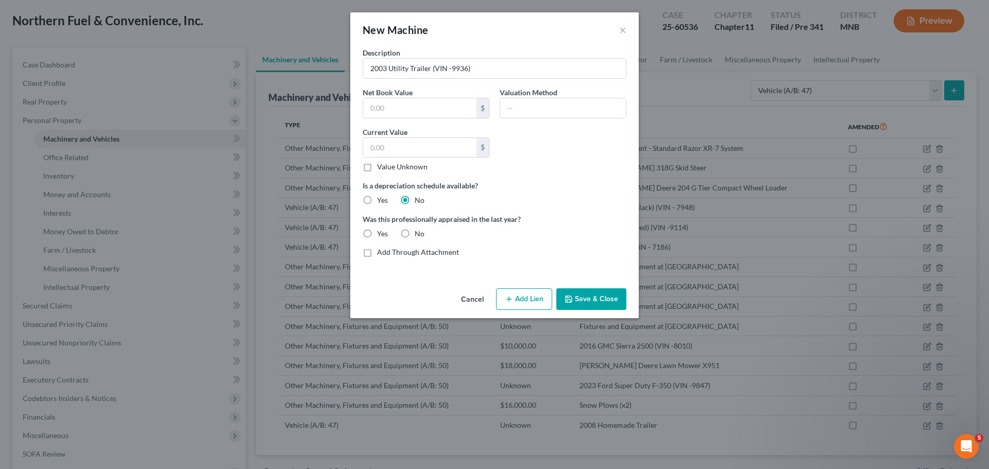
click at [415, 232] on label "No" at bounding box center [420, 234] width 10 height 10
click at [419, 232] on input "No" at bounding box center [422, 232] width 7 height 7
radio input "true"
click at [377, 165] on label "Value Unknown" at bounding box center [402, 167] width 50 height 10
click at [381, 165] on input "Value Unknown" at bounding box center [384, 165] width 7 height 7
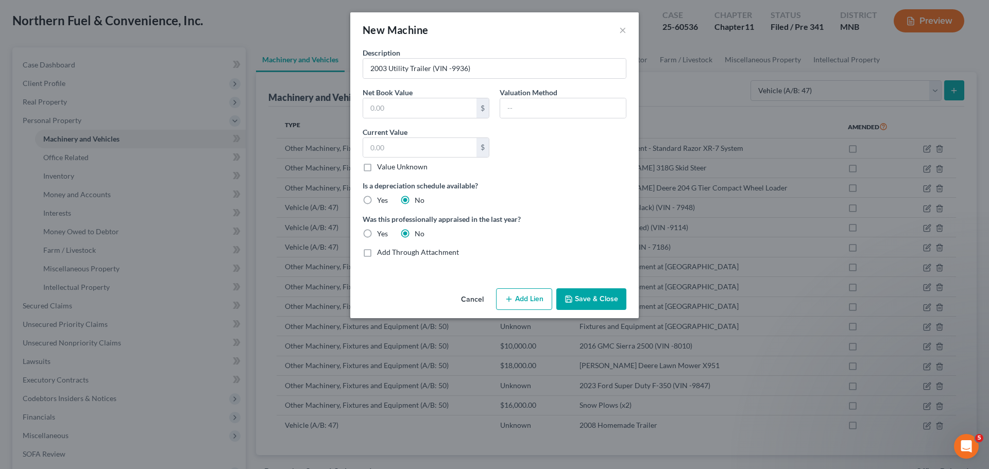
checkbox input "true"
type input "0.00"
click at [592, 296] on button "Save & Close" at bounding box center [591, 300] width 70 height 22
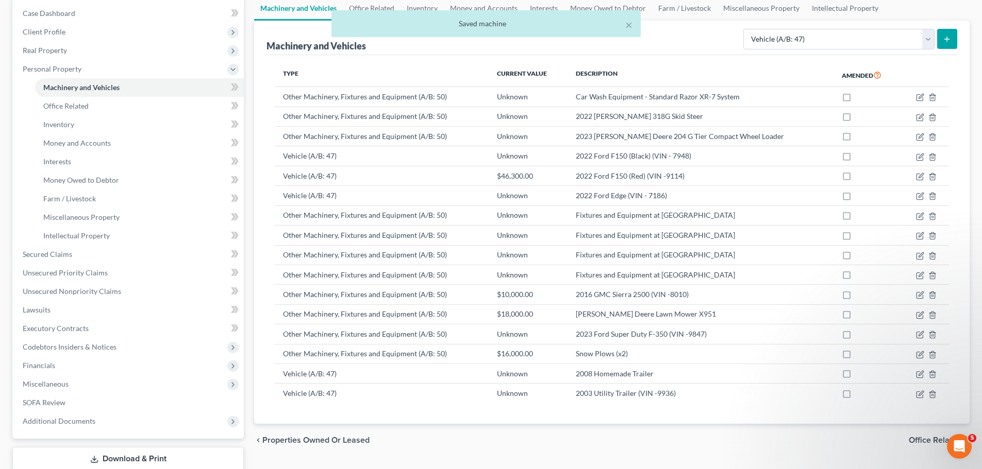
scroll to position [171, 0]
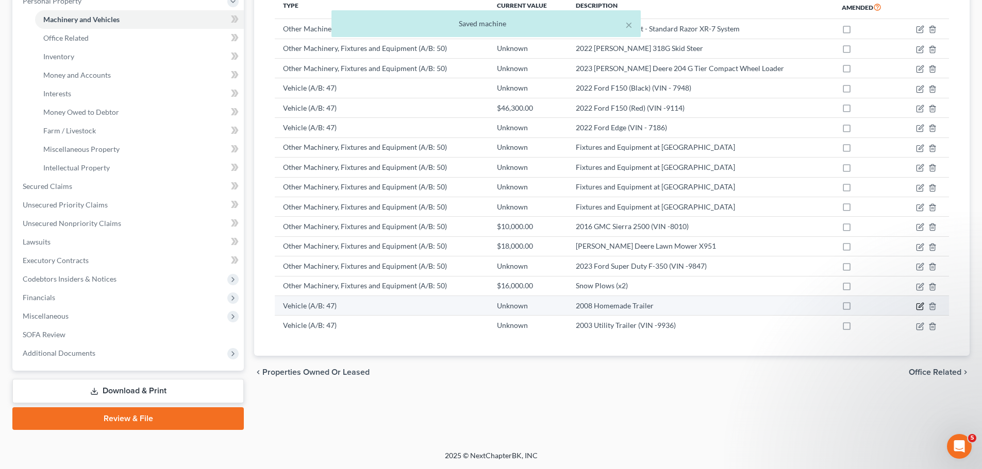
click at [921, 308] on icon "button" at bounding box center [920, 306] width 8 height 8
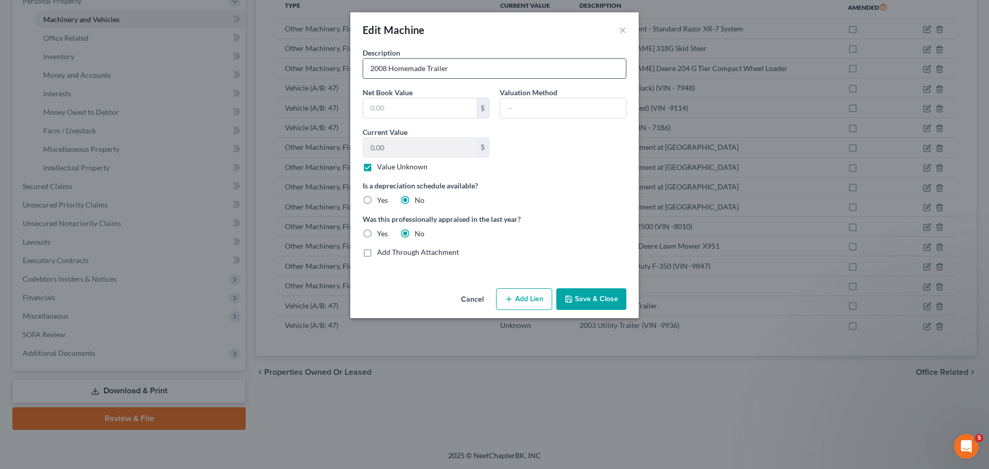
click at [453, 71] on input "2008 Homemade Trailer" at bounding box center [494, 69] width 263 height 20
type input "2008 Homemade Trailer (VIN -0000)"
click at [594, 297] on button "Save & Close" at bounding box center [591, 300] width 70 height 22
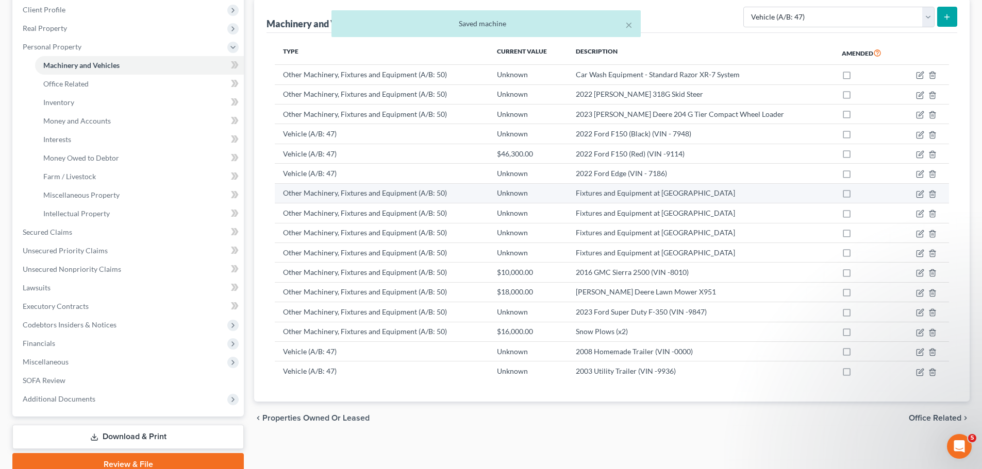
scroll to position [68, 0]
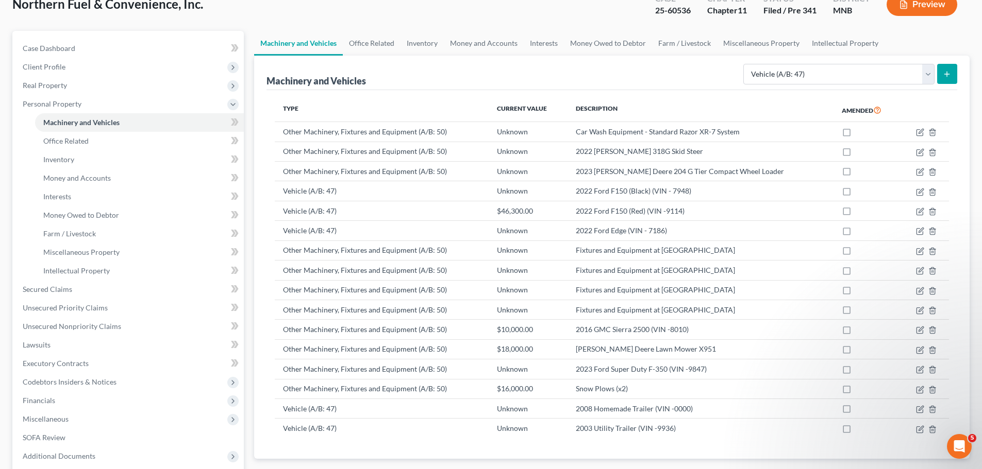
click at [944, 77] on icon "submit" at bounding box center [946, 74] width 8 height 8
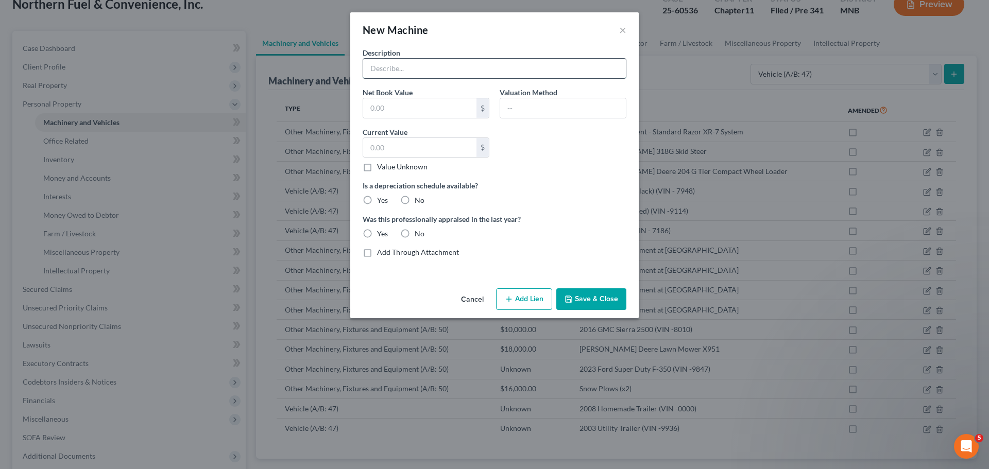
click at [435, 71] on input "text" at bounding box center [494, 69] width 263 height 20
type input "2018 Diamond C HDT Trailer (VIN -3011)"
click at [569, 114] on input "text" at bounding box center [563, 108] width 126 height 20
type input "[DOMAIN_NAME]"
click at [396, 149] on input "text" at bounding box center [419, 148] width 113 height 20
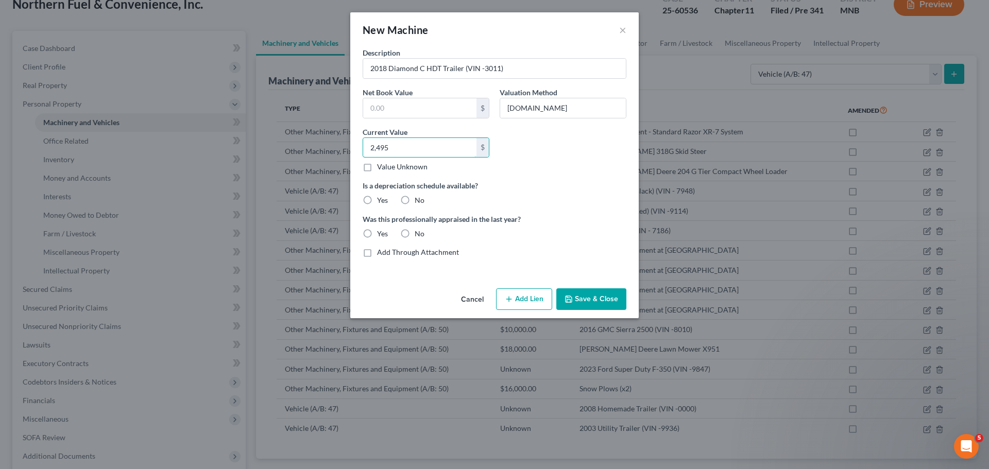
type input "2,495"
click at [415, 198] on label "No" at bounding box center [420, 200] width 10 height 10
click at [419, 198] on input "No" at bounding box center [422, 198] width 7 height 7
radio input "true"
click at [415, 234] on label "No" at bounding box center [420, 234] width 10 height 10
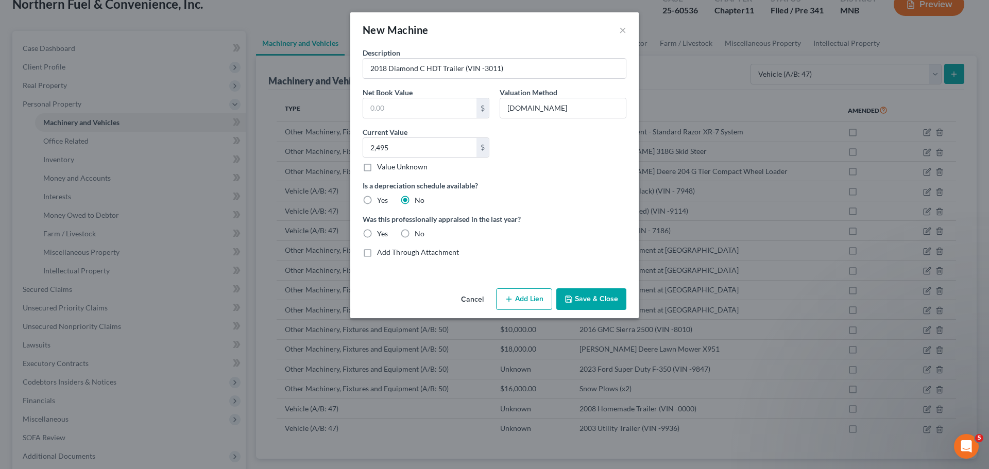
click at [419, 234] on input "No" at bounding box center [422, 232] width 7 height 7
radio input "true"
click at [593, 297] on button "Save & Close" at bounding box center [591, 300] width 70 height 22
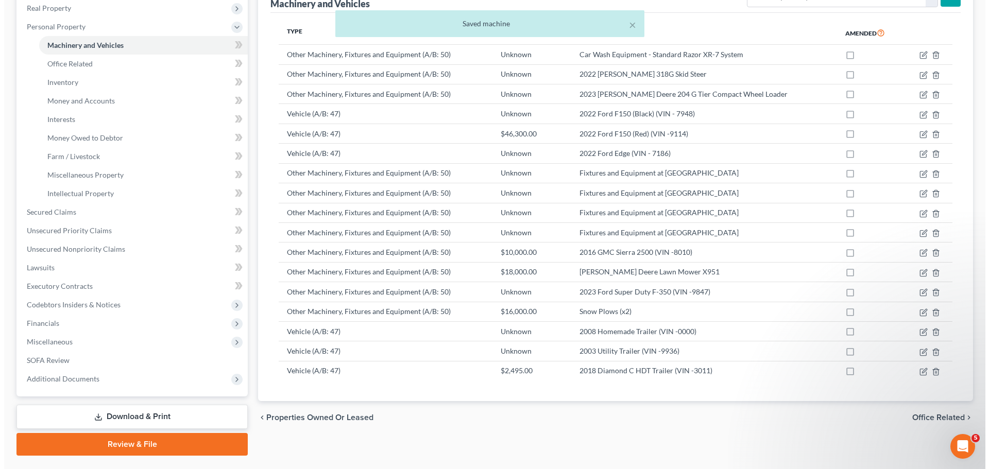
scroll to position [171, 0]
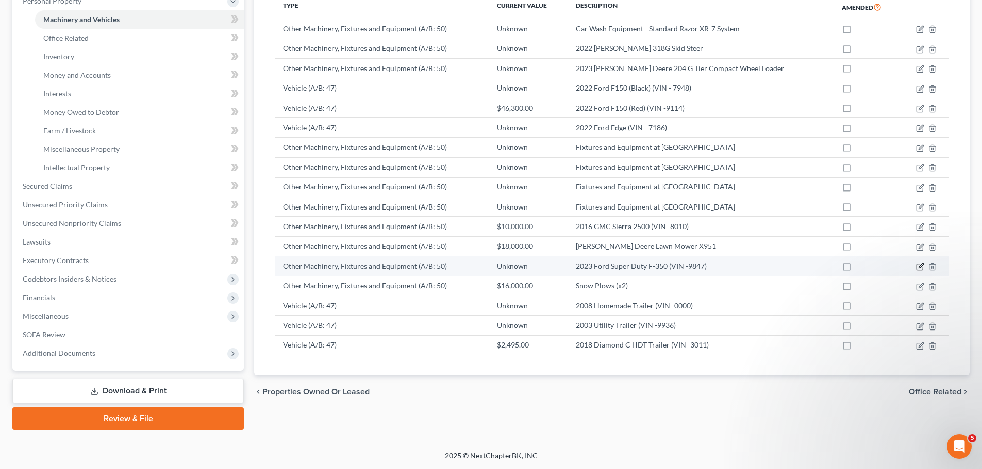
click at [919, 266] on icon "button" at bounding box center [920, 266] width 5 height 5
select select "24"
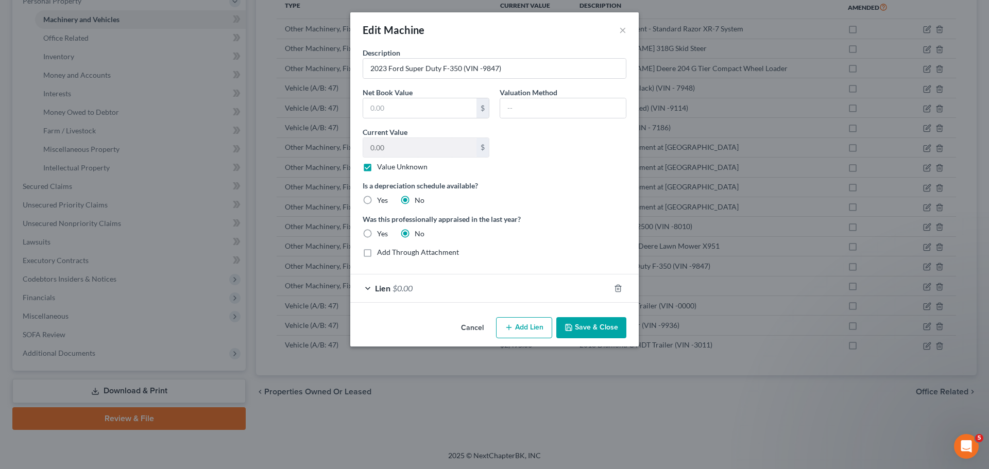
click at [398, 295] on div "Lien $0.00" at bounding box center [480, 288] width 260 height 27
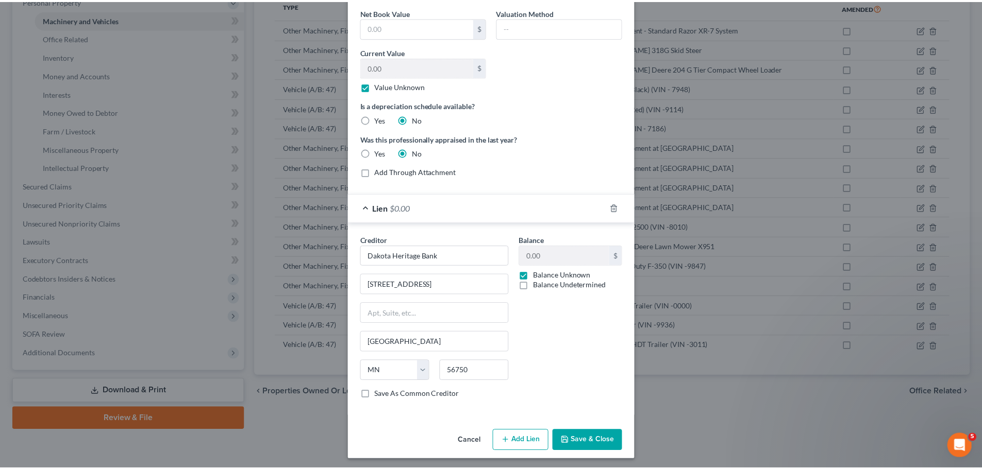
scroll to position [83, 0]
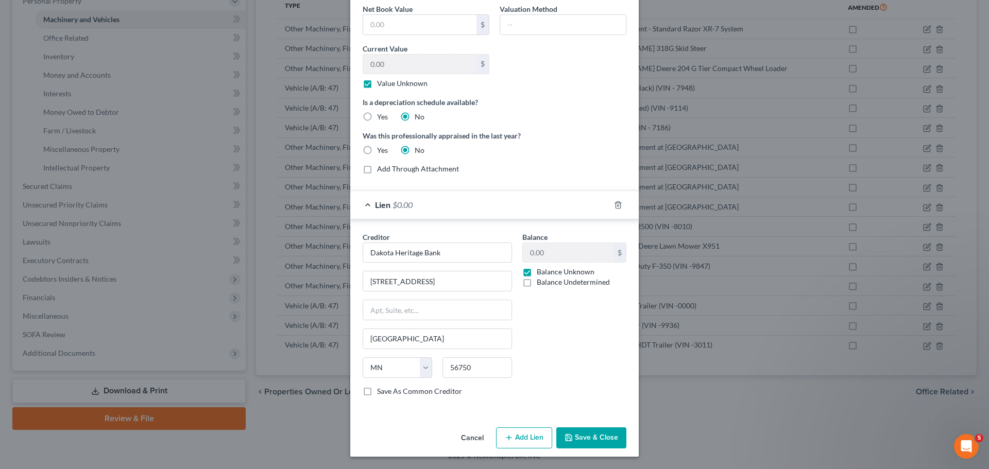
click at [590, 436] on button "Save & Close" at bounding box center [591, 439] width 70 height 22
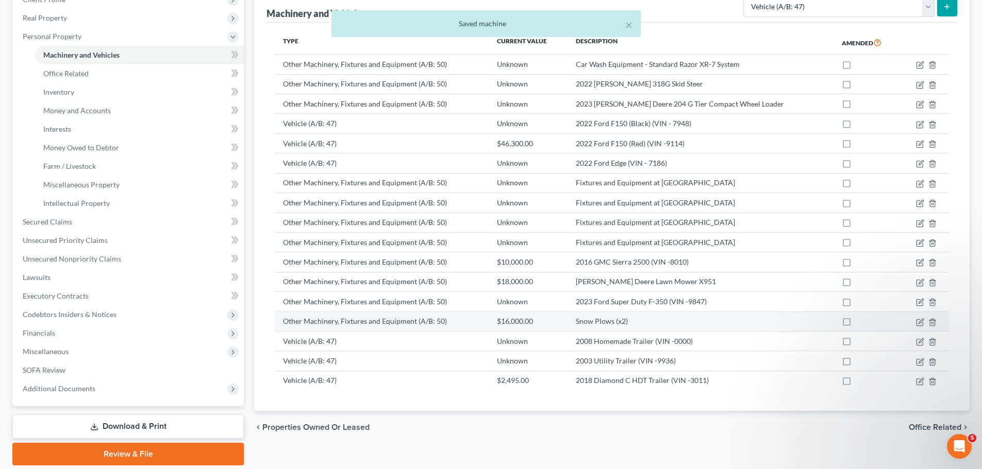
scroll to position [120, 0]
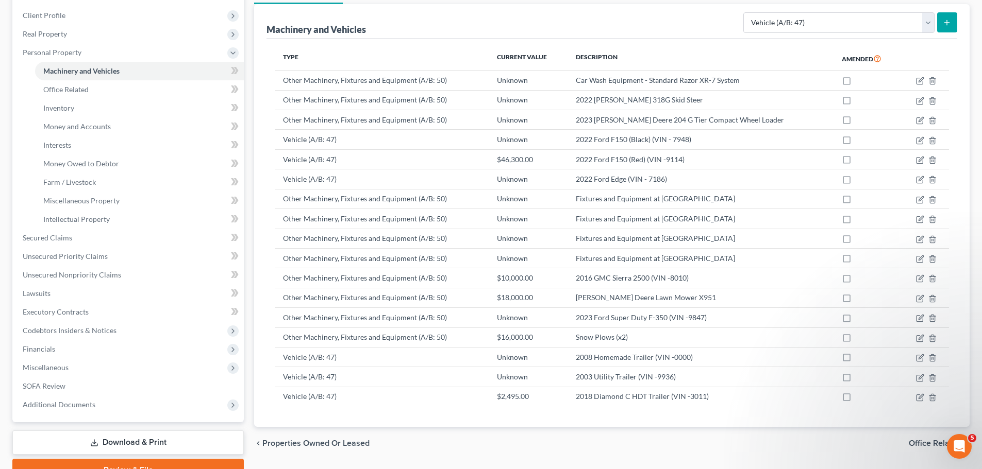
click at [943, 23] on icon "submit" at bounding box center [946, 23] width 8 height 8
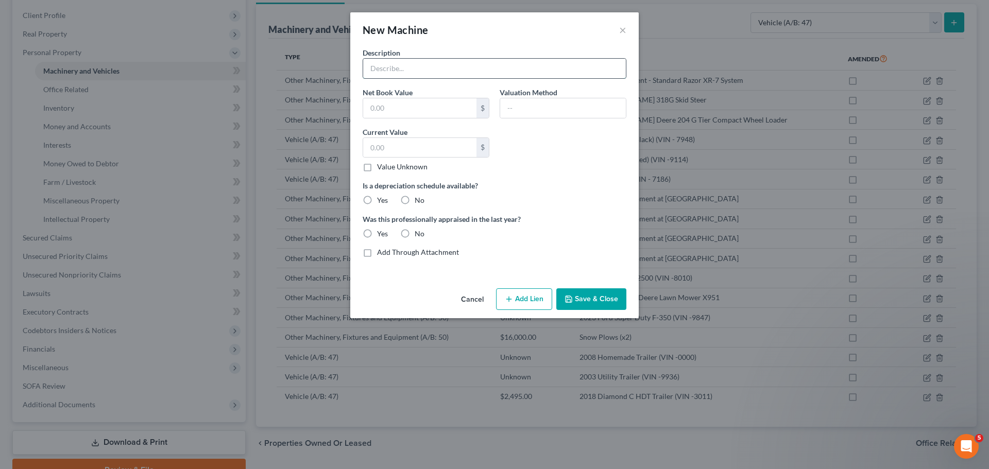
click at [413, 59] on input "text" at bounding box center [494, 69] width 263 height 20
type input "2018 Midi (Midwest Industries) Boat Trailer (VIN -3805)"
click at [415, 199] on label "No" at bounding box center [420, 200] width 10 height 10
click at [419, 199] on input "No" at bounding box center [422, 198] width 7 height 7
radio input "true"
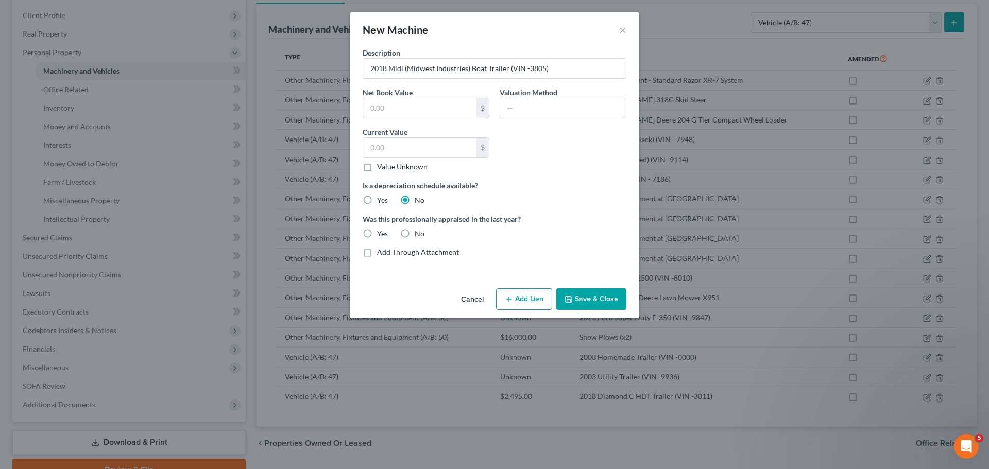
click at [415, 234] on label "No" at bounding box center [420, 234] width 10 height 10
click at [419, 234] on input "No" at bounding box center [422, 232] width 7 height 7
radio input "true"
click at [377, 165] on label "Value Unknown" at bounding box center [402, 167] width 50 height 10
click at [381, 165] on input "Value Unknown" at bounding box center [384, 165] width 7 height 7
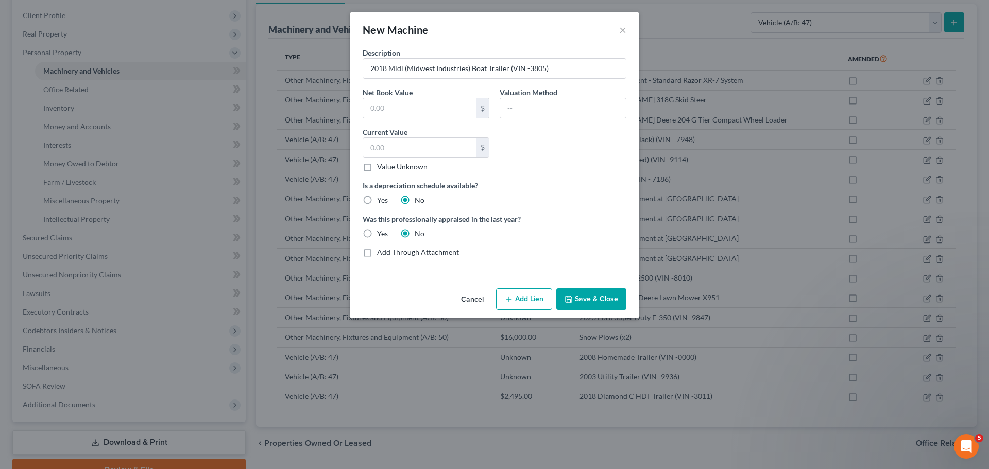
checkbox input "true"
type input "0.00"
click at [595, 299] on button "Save & Close" at bounding box center [591, 300] width 70 height 22
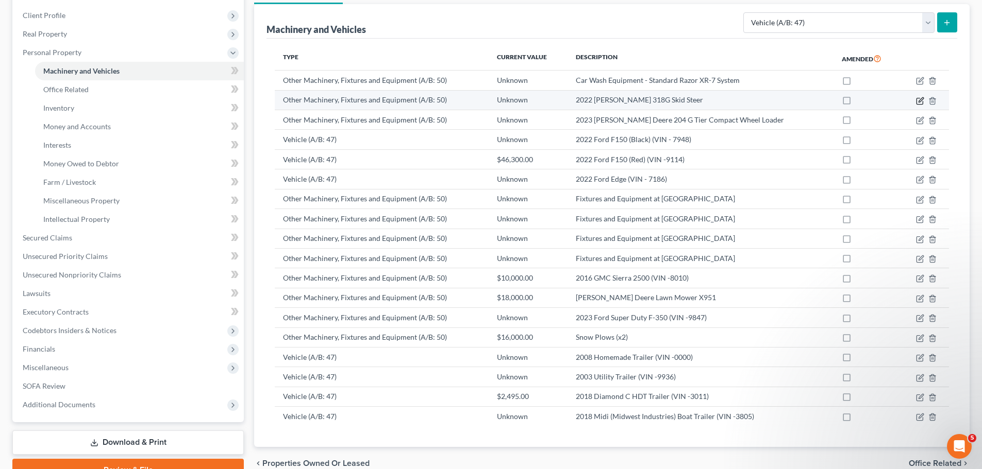
click at [919, 99] on icon "button" at bounding box center [920, 101] width 8 height 8
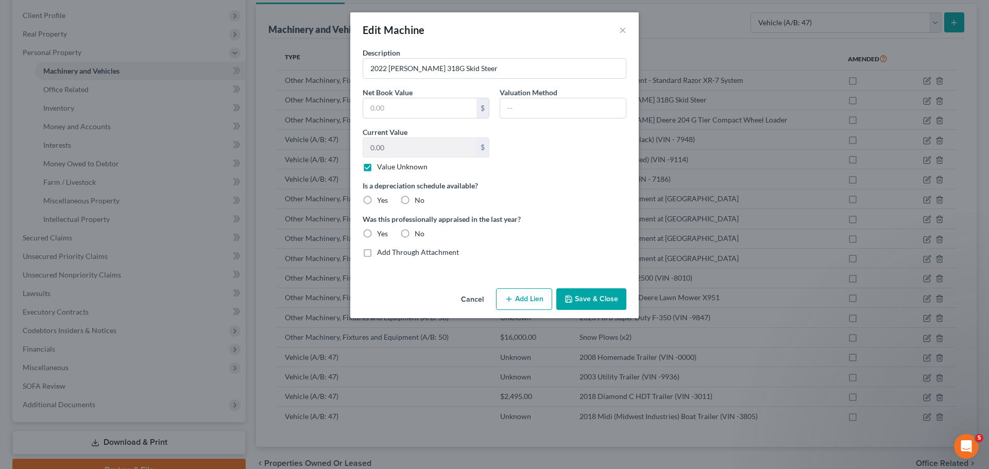
click at [470, 292] on button "Cancel" at bounding box center [472, 300] width 39 height 21
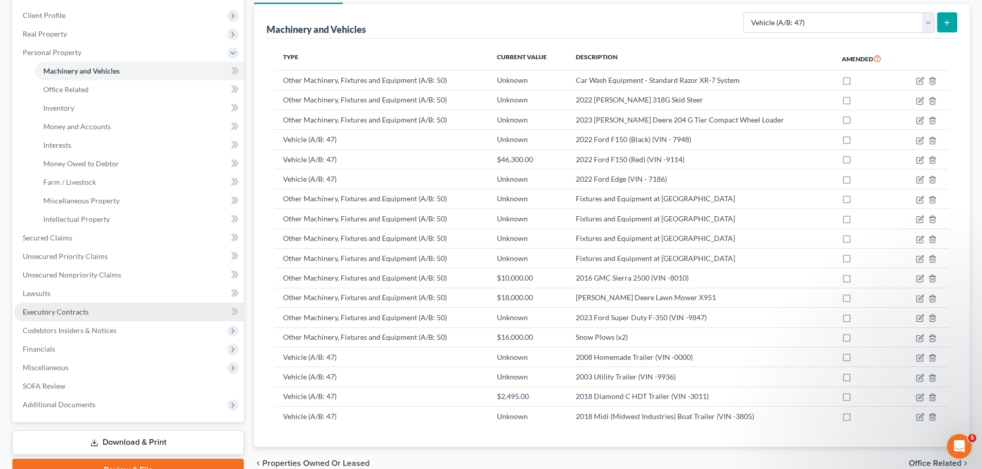
click at [77, 312] on span "Executory Contracts" at bounding box center [56, 312] width 66 height 9
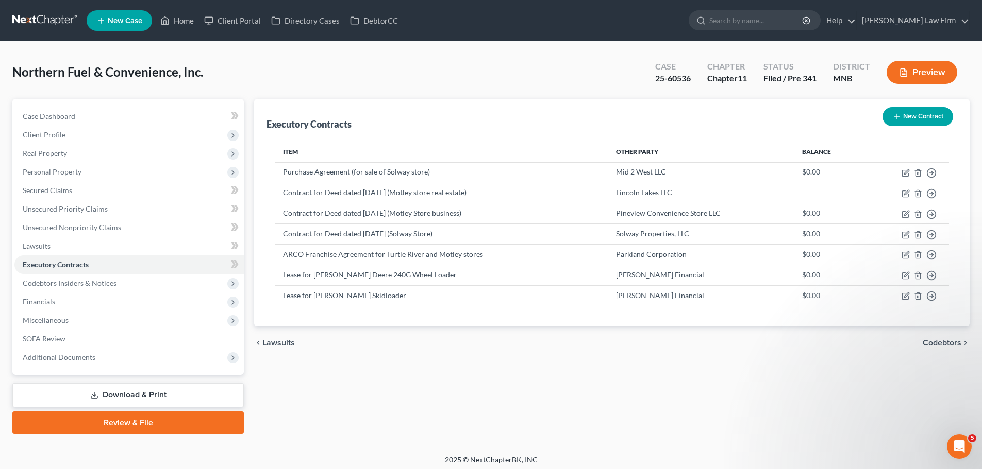
click at [61, 176] on span "Personal Property" at bounding box center [128, 172] width 229 height 19
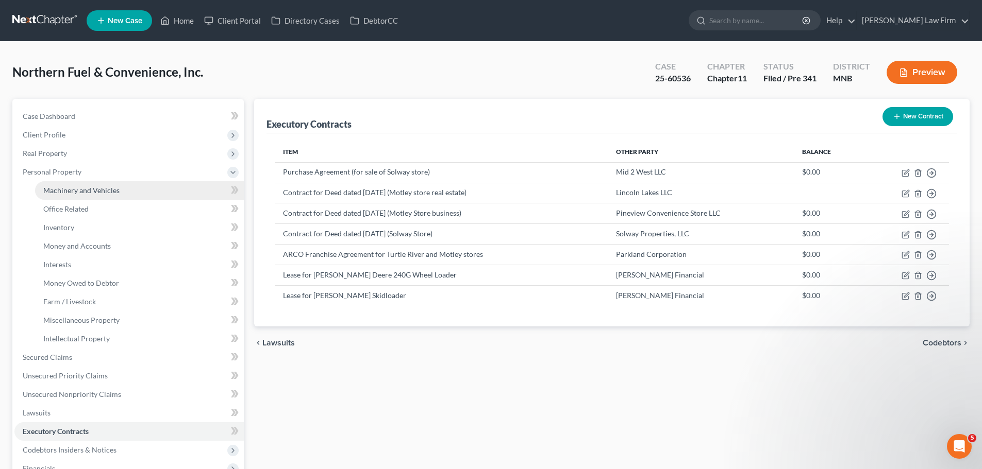
click at [90, 191] on span "Machinery and Vehicles" at bounding box center [81, 190] width 76 height 9
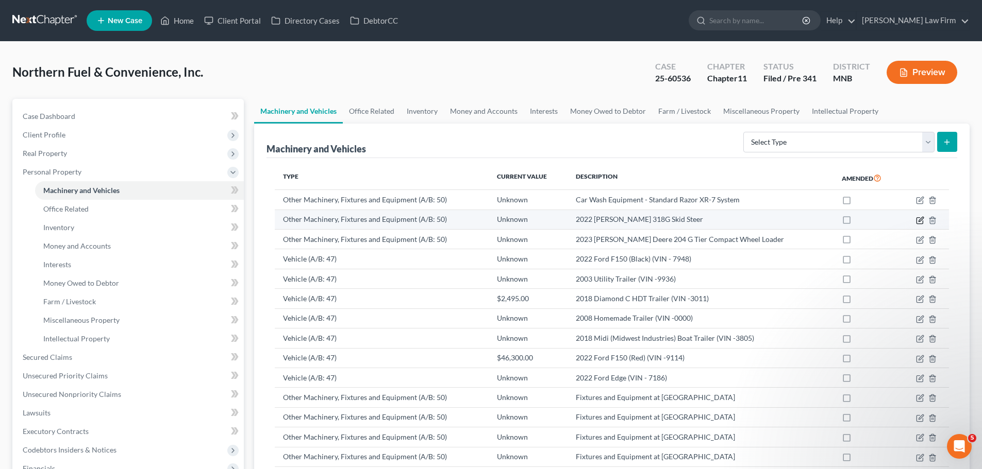
click at [920, 221] on icon "button" at bounding box center [920, 220] width 8 height 8
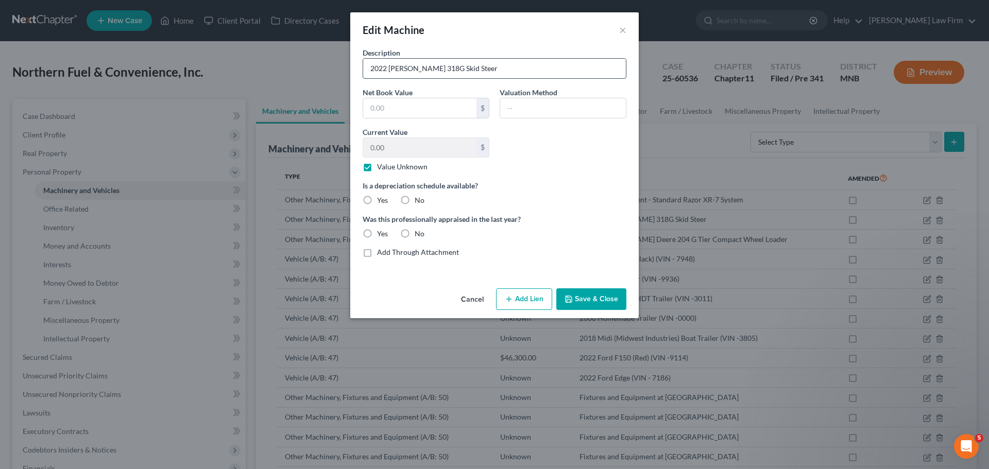
click at [488, 66] on input "2022 [PERSON_NAME] 318G Skid Steer" at bounding box center [494, 69] width 263 height 20
click at [478, 70] on input "2022 [PERSON_NAME] 318G Skid Steer Loader" at bounding box center [494, 69] width 263 height 20
type input "2022 [PERSON_NAME] 318G Skid Loader"
click at [598, 299] on button "Save & Close" at bounding box center [591, 300] width 70 height 22
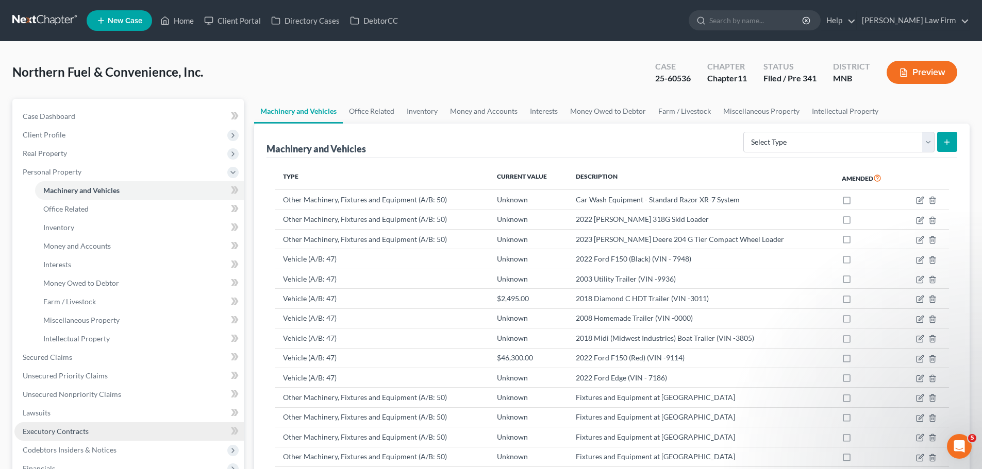
drag, startPoint x: 62, startPoint y: 431, endPoint x: 70, endPoint y: 428, distance: 7.7
click at [62, 431] on span "Executory Contracts" at bounding box center [56, 431] width 66 height 9
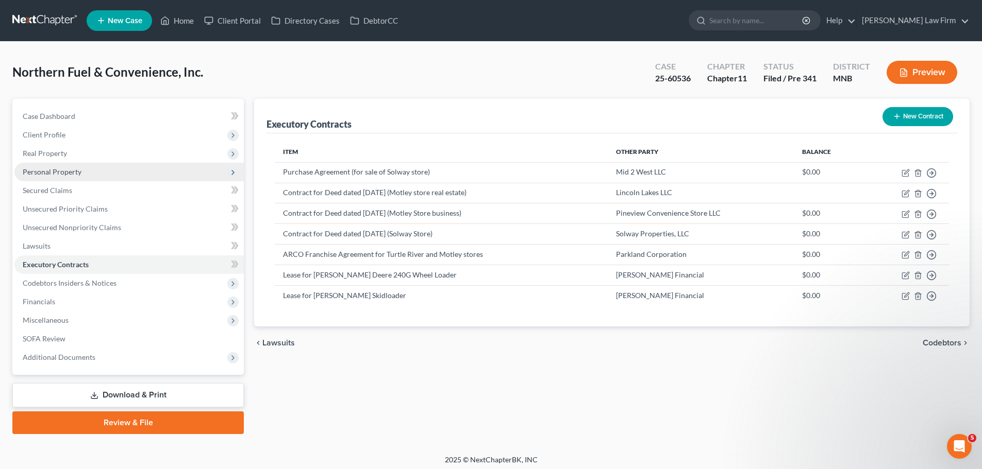
drag, startPoint x: 68, startPoint y: 172, endPoint x: 122, endPoint y: 178, distance: 54.5
click at [68, 172] on span "Personal Property" at bounding box center [52, 171] width 59 height 9
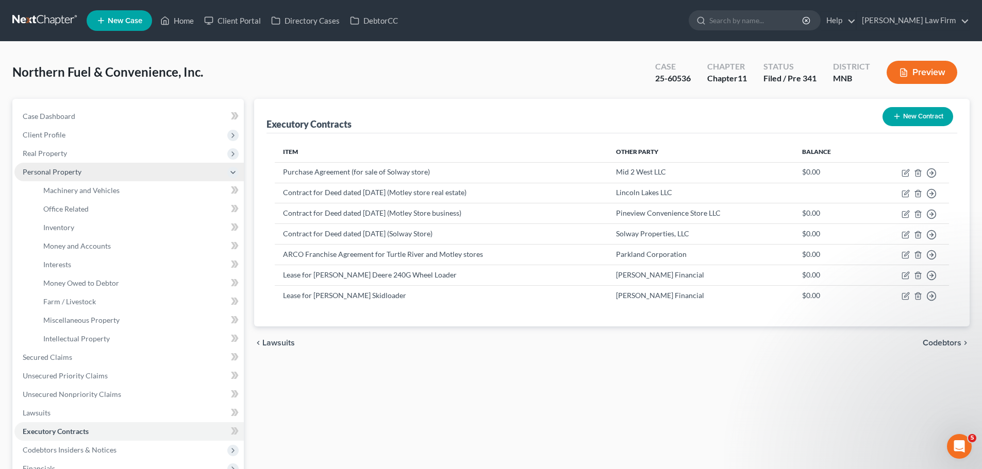
click at [91, 167] on span "Personal Property" at bounding box center [128, 172] width 229 height 19
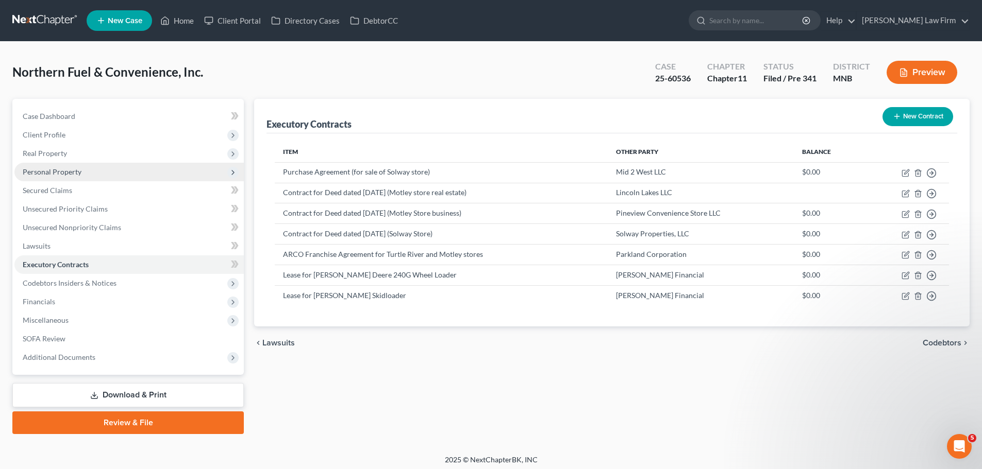
drag, startPoint x: 57, startPoint y: 171, endPoint x: 78, endPoint y: 180, distance: 23.1
click at [57, 171] on span "Personal Property" at bounding box center [52, 171] width 59 height 9
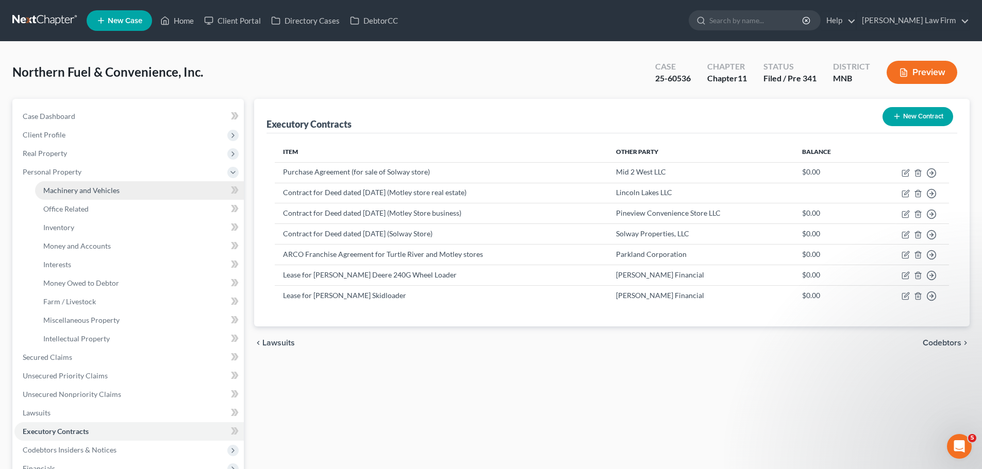
click at [93, 194] on span "Machinery and Vehicles" at bounding box center [81, 190] width 76 height 9
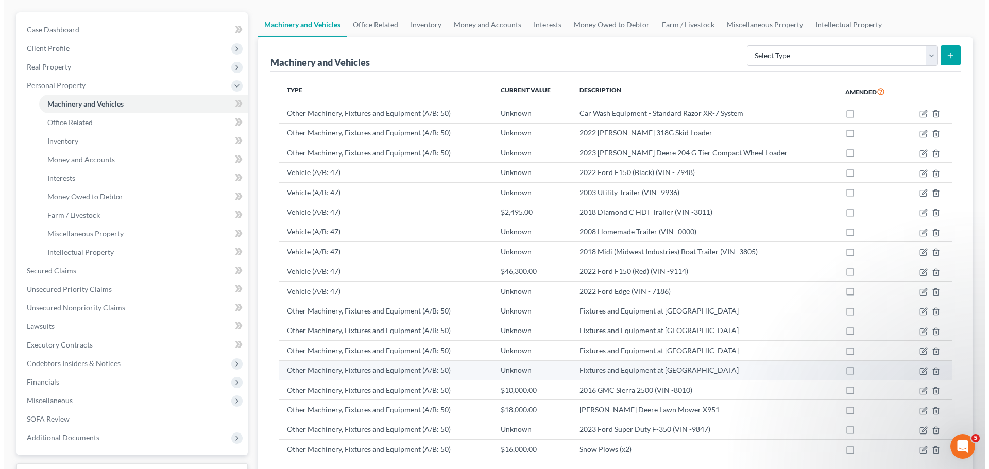
scroll to position [103, 0]
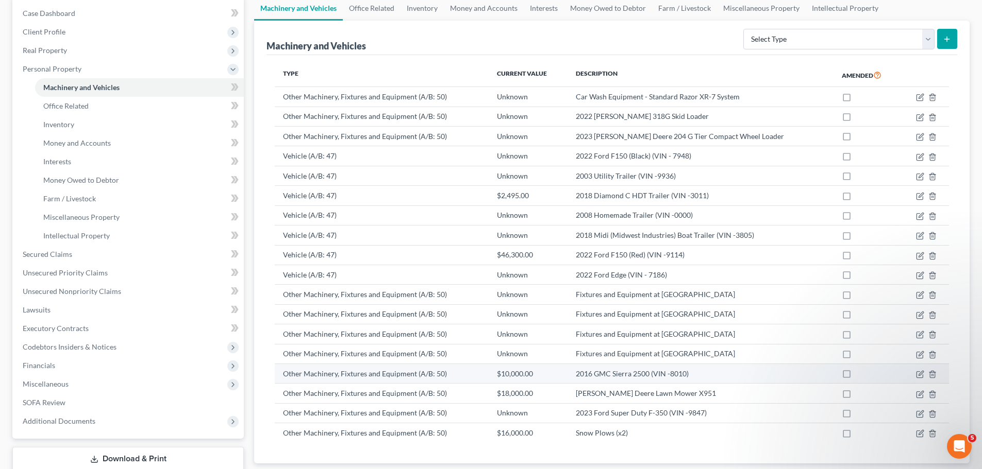
click at [856, 377] on label at bounding box center [856, 377] width 0 height 0
click at [860, 376] on input "checkbox" at bounding box center [863, 372] width 7 height 7
checkbox input "true"
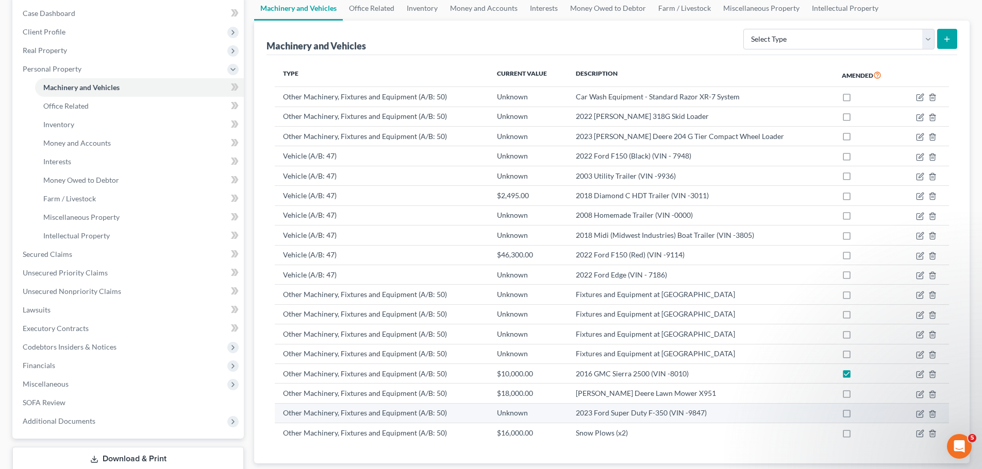
click at [856, 416] on label at bounding box center [856, 416] width 0 height 0
click at [860, 414] on input "checkbox" at bounding box center [863, 411] width 7 height 7
checkbox input "true"
click at [917, 413] on icon "button" at bounding box center [919, 415] width 6 height 6
select select "24"
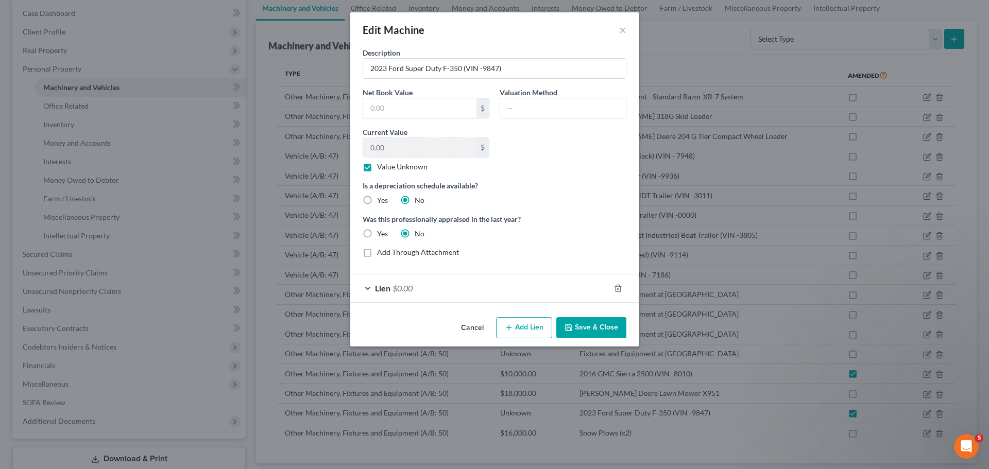
click at [498, 282] on div "Lien $0.00" at bounding box center [480, 288] width 260 height 27
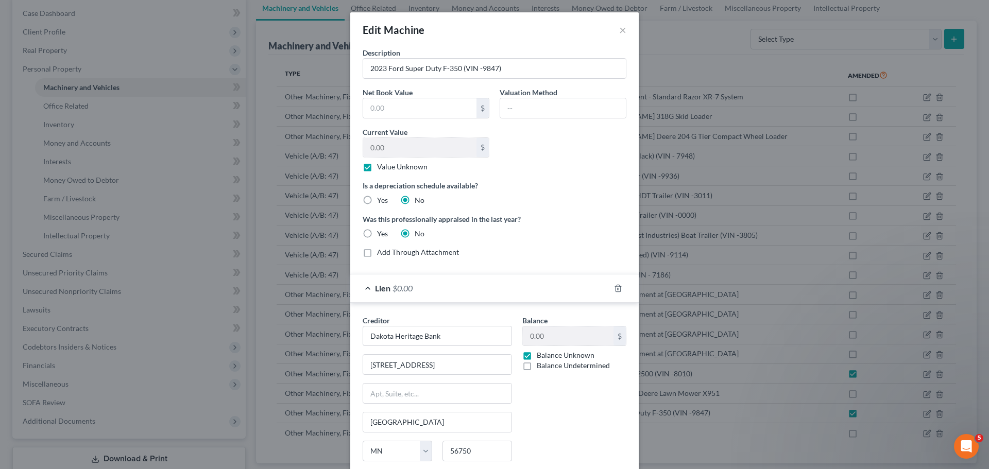
click at [537, 361] on label "Balance Undetermined" at bounding box center [573, 366] width 73 height 10
click at [541, 361] on input "Balance Undetermined" at bounding box center [544, 364] width 7 height 7
checkbox input "true"
click at [537, 357] on label "Balance Unknown" at bounding box center [566, 355] width 58 height 10
click at [541, 357] on input "Balance Unknown" at bounding box center [544, 353] width 7 height 7
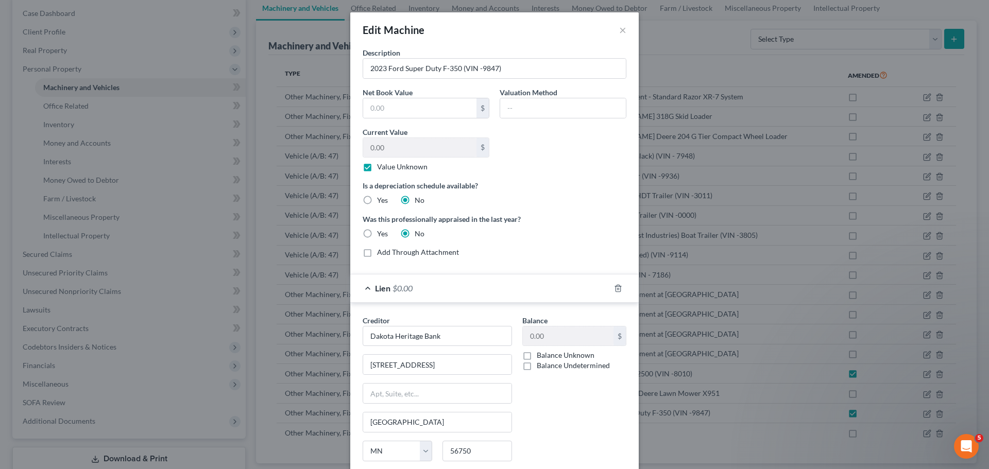
checkbox input "true"
click at [537, 361] on label "Balance Undetermined" at bounding box center [573, 366] width 73 height 10
click at [541, 361] on input "Balance Undetermined" at bounding box center [544, 364] width 7 height 7
checkbox input "true"
checkbox input "false"
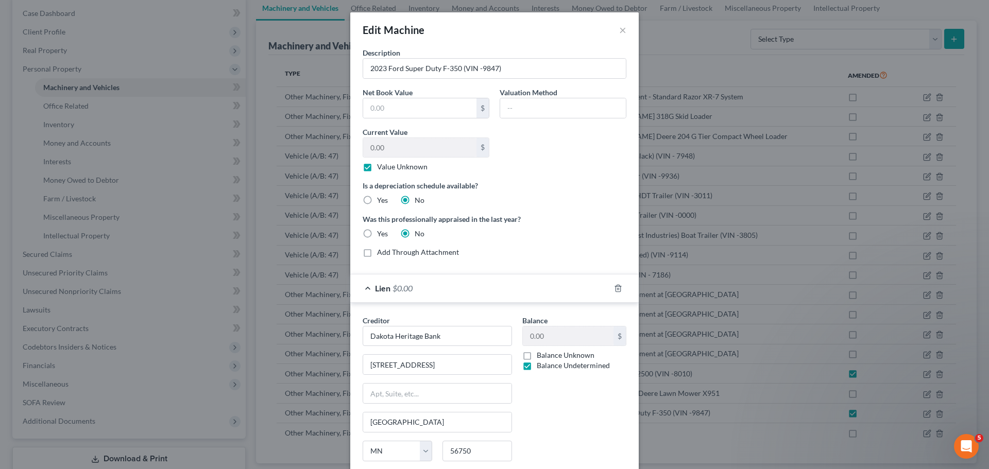
click at [537, 361] on label "Balance Undetermined" at bounding box center [573, 366] width 73 height 10
click at [541, 361] on input "Balance Undetermined" at bounding box center [544, 364] width 7 height 7
checkbox input "false"
click at [554, 330] on input "0.00" at bounding box center [568, 337] width 91 height 20
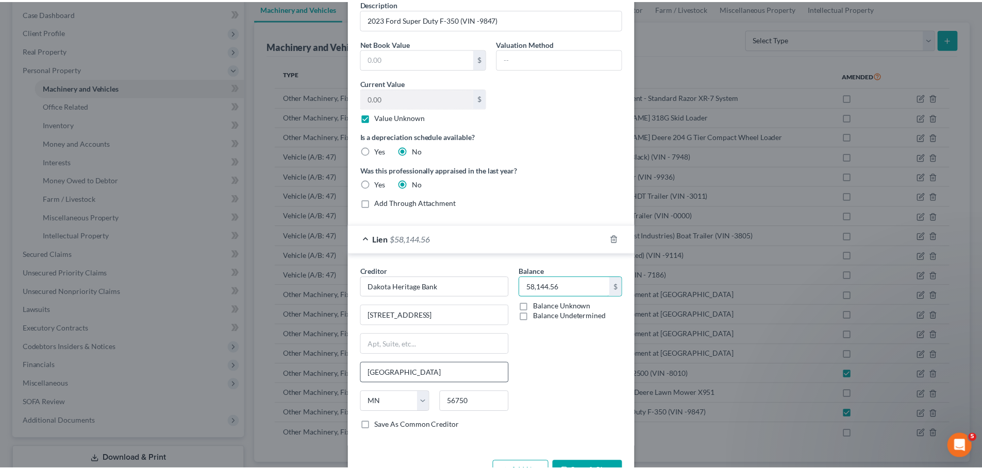
scroll to position [83, 0]
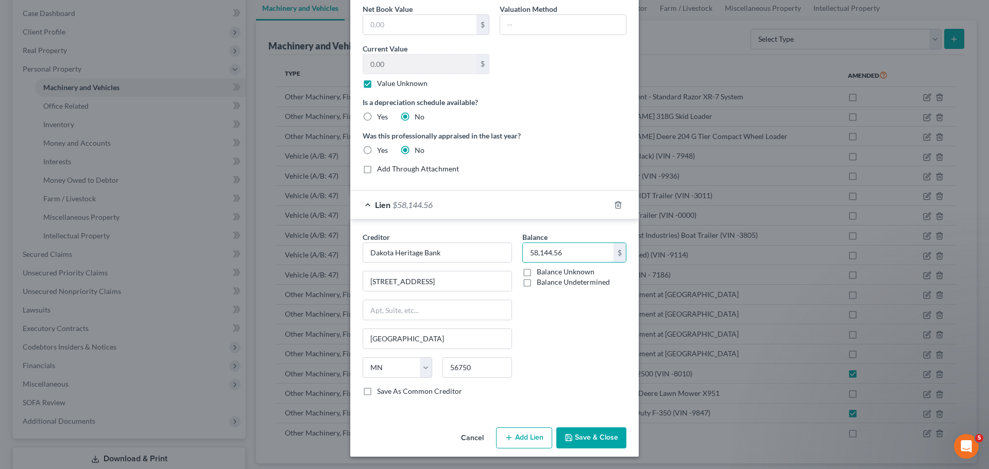
type input "58,144.56"
click at [587, 438] on button "Save & Close" at bounding box center [591, 439] width 70 height 22
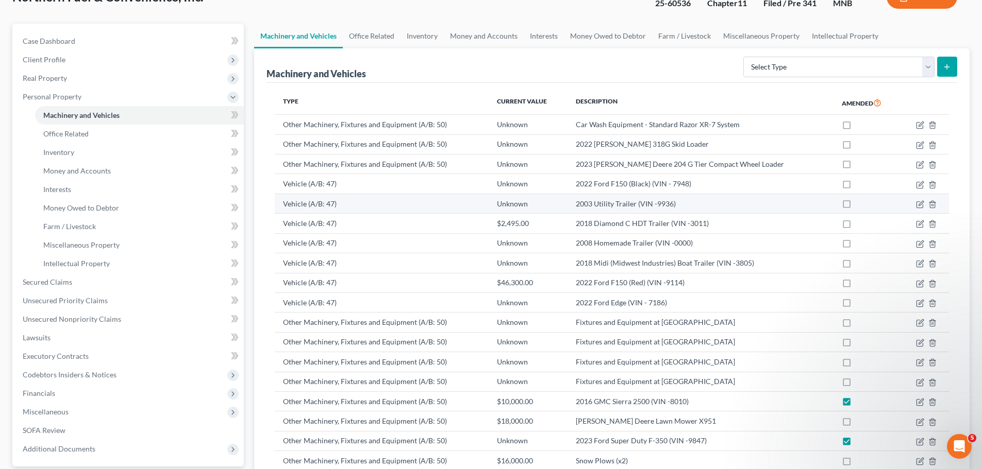
scroll to position [103, 0]
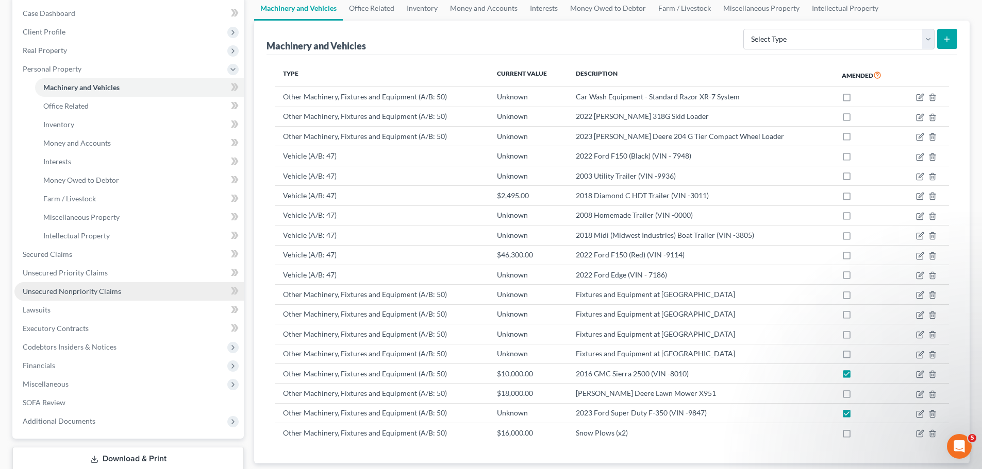
click at [74, 285] on link "Unsecured Nonpriority Claims" at bounding box center [128, 291] width 229 height 19
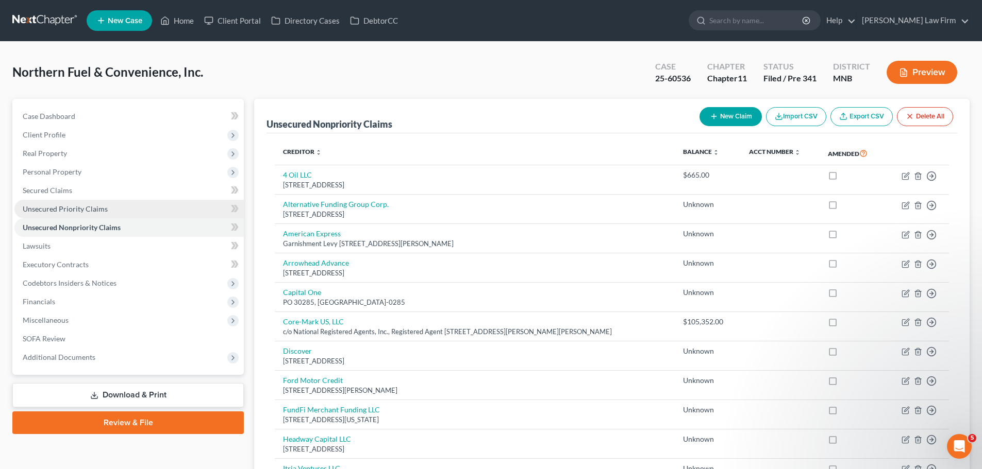
click at [55, 210] on span "Unsecured Priority Claims" at bounding box center [65, 209] width 85 height 9
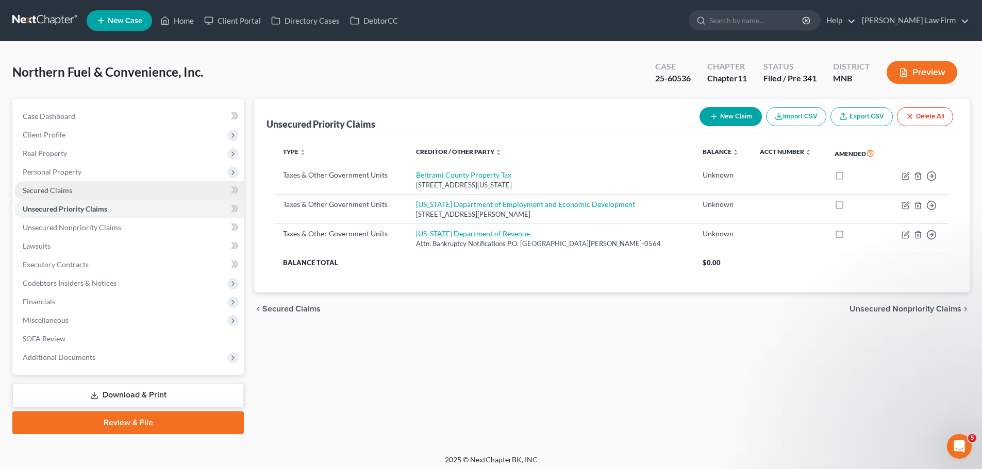
click at [57, 192] on span "Secured Claims" at bounding box center [47, 190] width 49 height 9
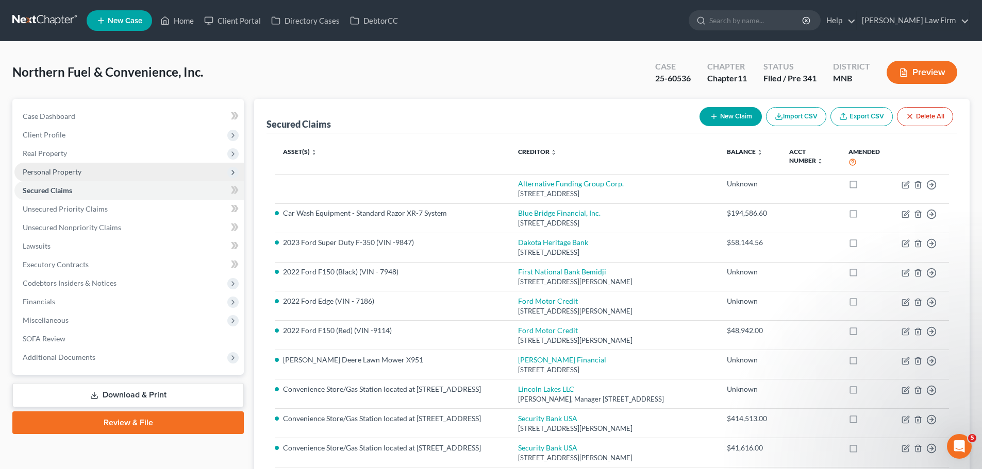
click at [60, 172] on span "Personal Property" at bounding box center [52, 171] width 59 height 9
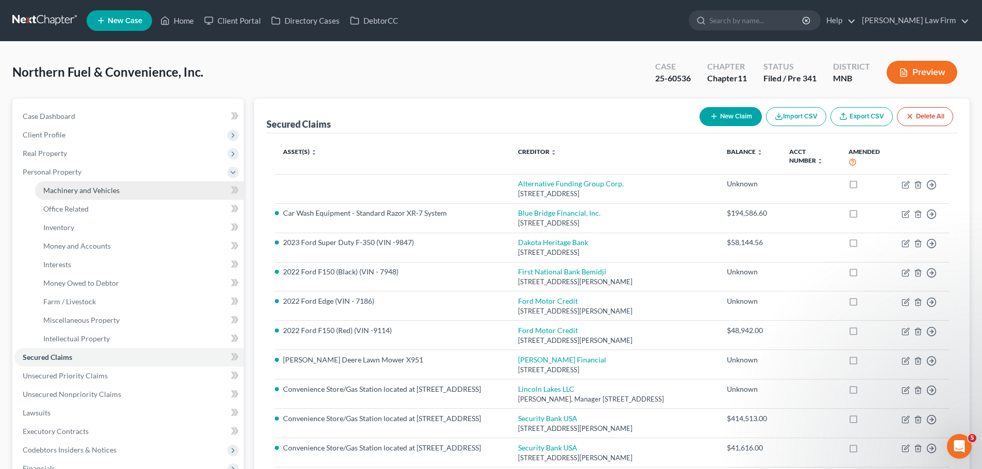
click at [79, 189] on span "Machinery and Vehicles" at bounding box center [81, 190] width 76 height 9
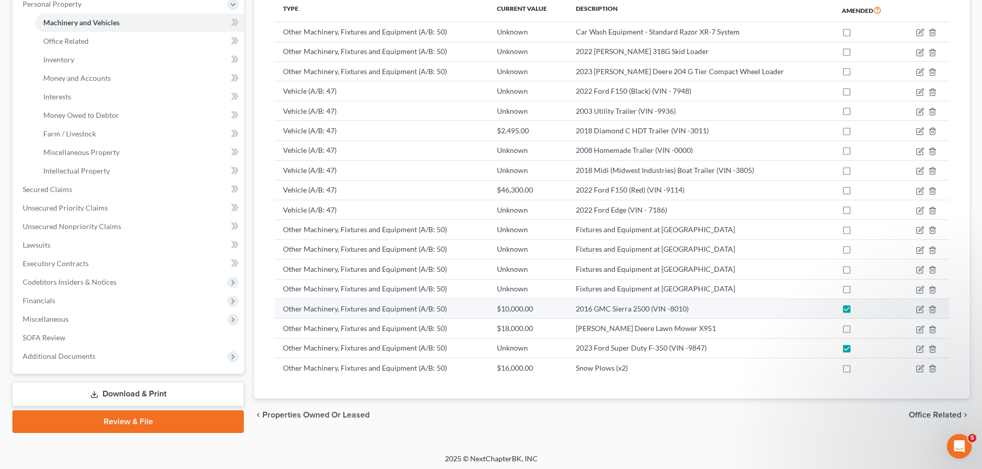
scroll to position [171, 0]
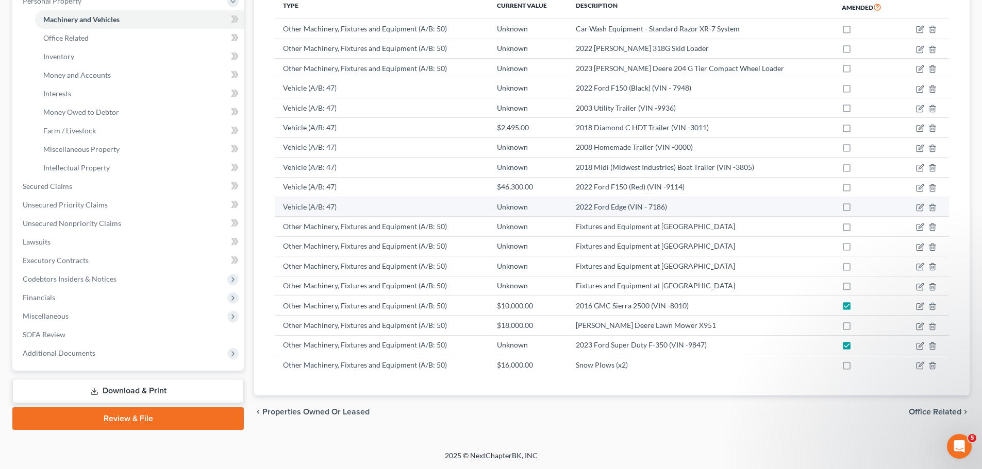
click at [856, 210] on label at bounding box center [856, 210] width 0 height 0
click at [860, 205] on input "checkbox" at bounding box center [863, 205] width 7 height 7
checkbox input "true"
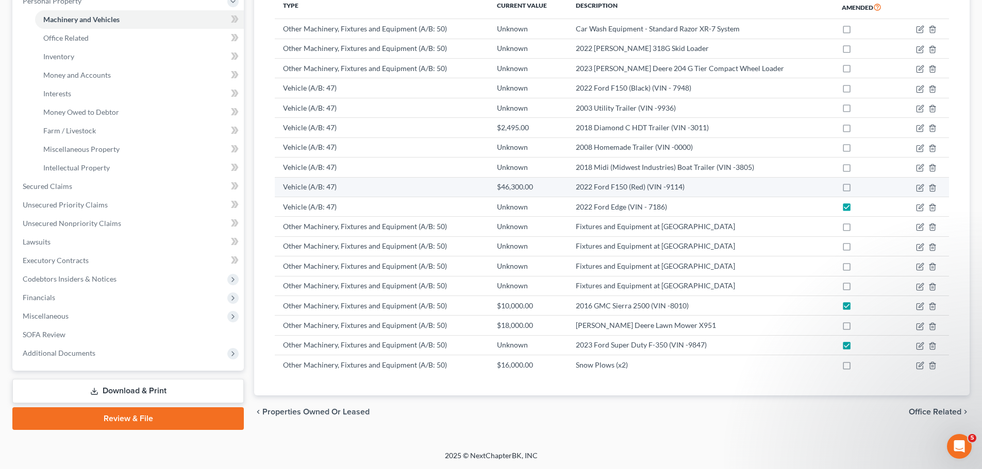
click at [856, 190] on label at bounding box center [856, 190] width 0 height 0
click at [860, 187] on input "checkbox" at bounding box center [863, 185] width 7 height 7
checkbox input "true"
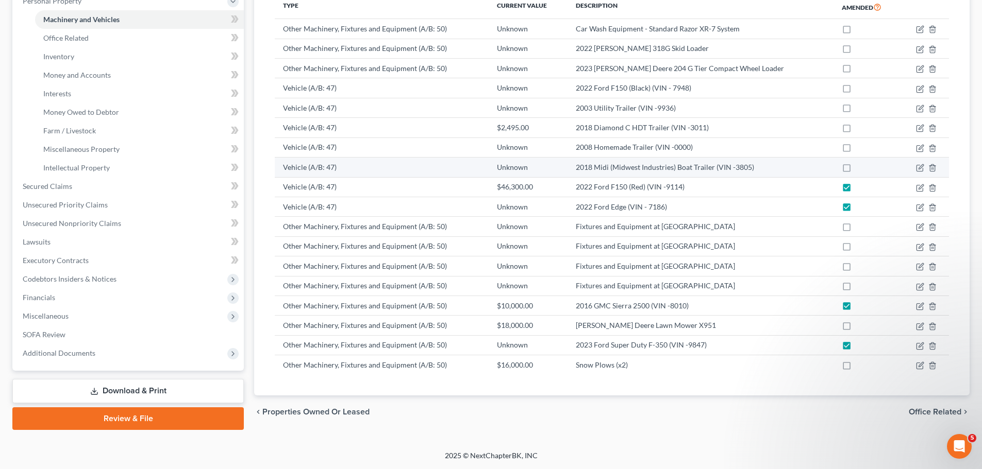
click at [856, 170] on label at bounding box center [856, 170] width 0 height 0
click at [860, 167] on input "checkbox" at bounding box center [863, 165] width 7 height 7
checkbox input "true"
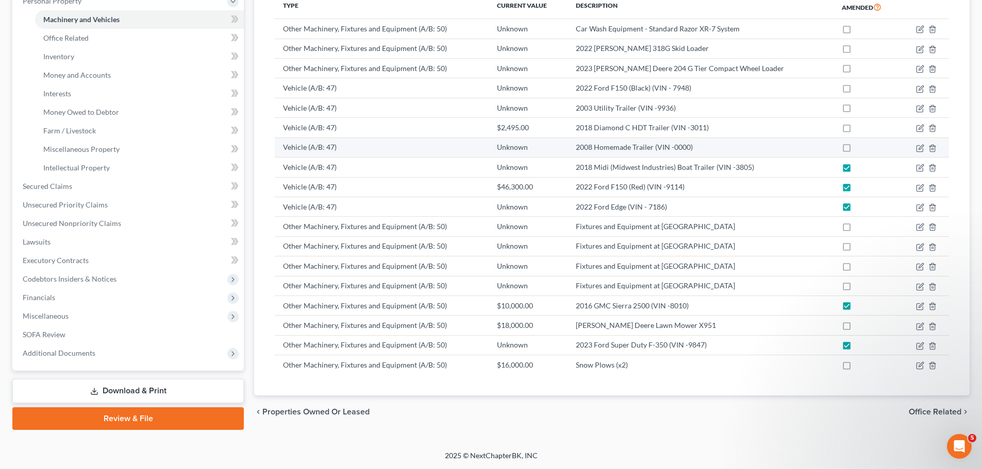
click at [856, 150] on label at bounding box center [856, 150] width 0 height 0
click at [860, 149] on input "checkbox" at bounding box center [863, 145] width 7 height 7
checkbox input "true"
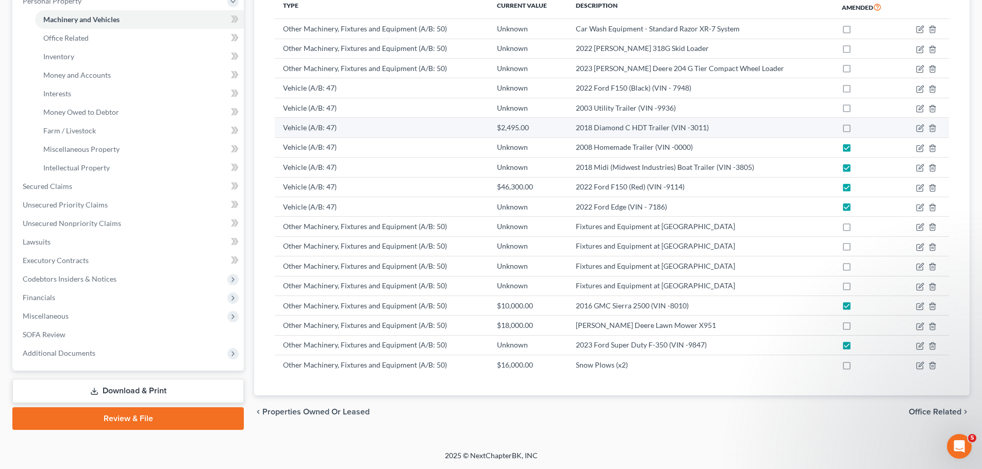
click at [856, 130] on label at bounding box center [856, 130] width 0 height 0
click at [860, 126] on input "checkbox" at bounding box center [863, 126] width 7 height 7
checkbox input "true"
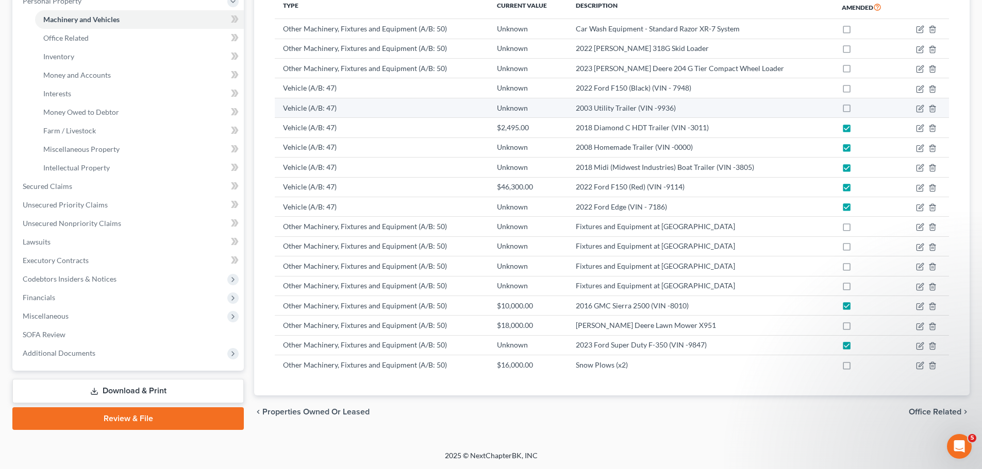
click at [856, 111] on label at bounding box center [856, 111] width 0 height 0
click at [860, 106] on input "checkbox" at bounding box center [863, 106] width 7 height 7
checkbox input "true"
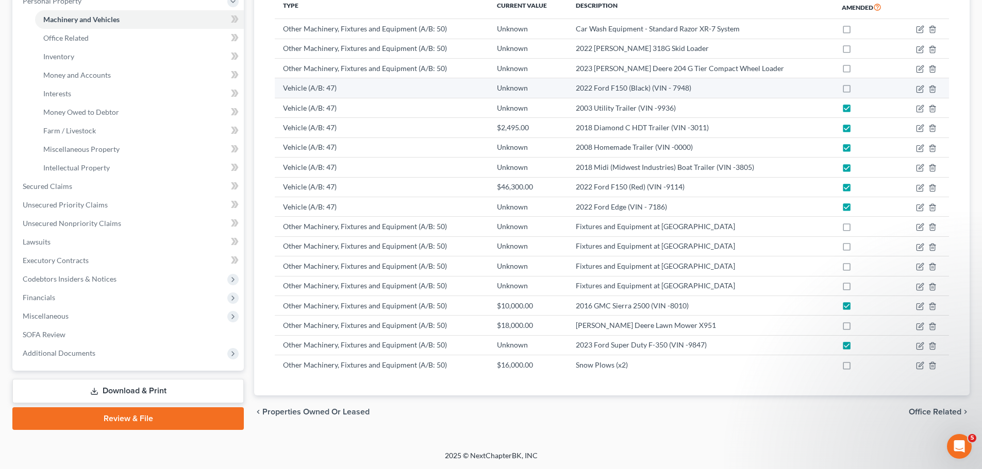
click at [856, 91] on label at bounding box center [856, 91] width 0 height 0
click at [860, 86] on input "checkbox" at bounding box center [863, 86] width 7 height 7
checkbox input "true"
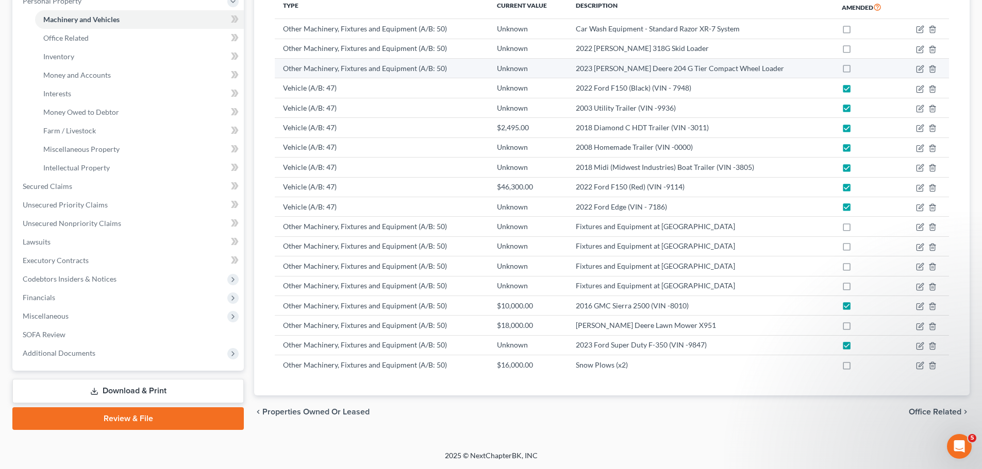
click at [856, 71] on label at bounding box center [856, 71] width 0 height 0
click at [860, 66] on input "checkbox" at bounding box center [863, 66] width 7 height 7
checkbox input "true"
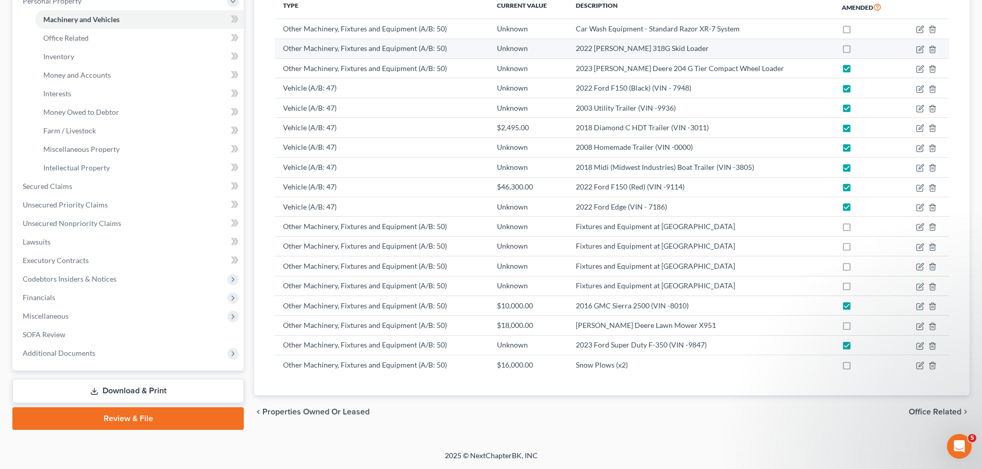
click at [856, 51] on label at bounding box center [856, 51] width 0 height 0
click at [860, 47] on input "checkbox" at bounding box center [863, 46] width 7 height 7
checkbox input "true"
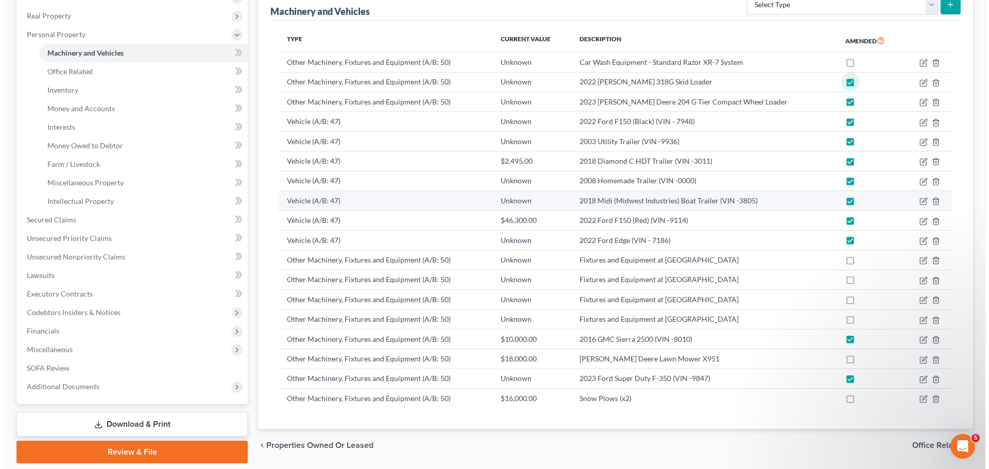
scroll to position [120, 0]
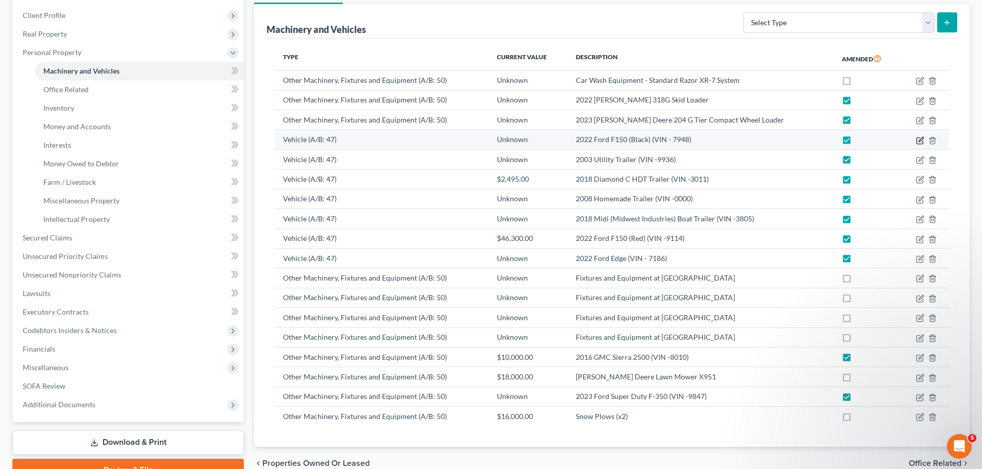
click at [919, 140] on icon "button" at bounding box center [920, 141] width 8 height 8
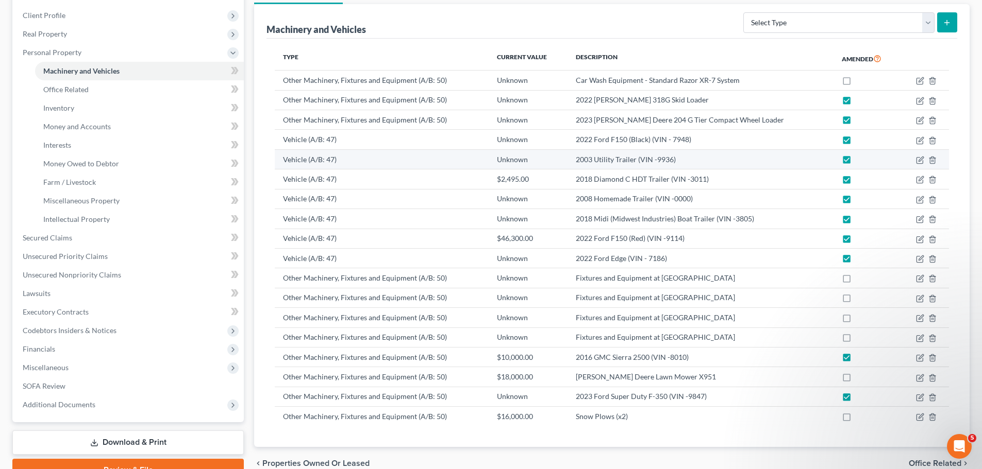
select select "24"
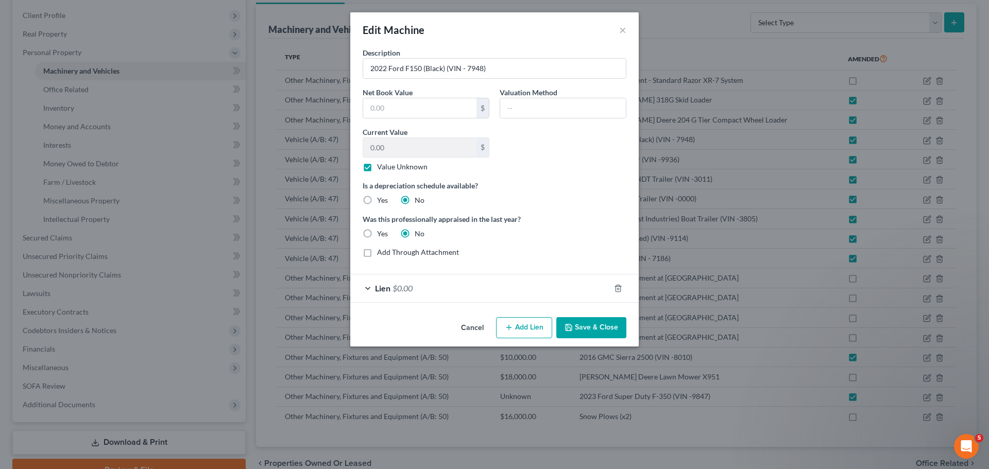
click at [443, 285] on div "Lien $0.00" at bounding box center [480, 288] width 260 height 27
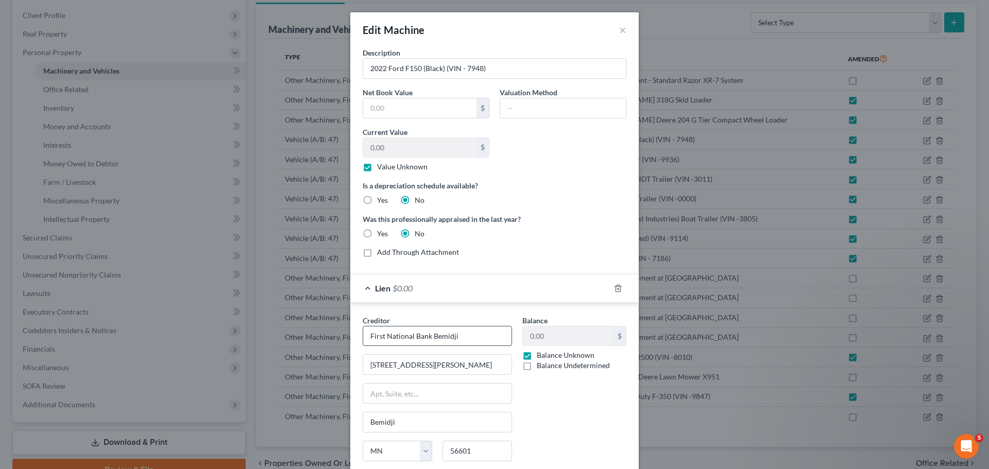
scroll to position [83, 0]
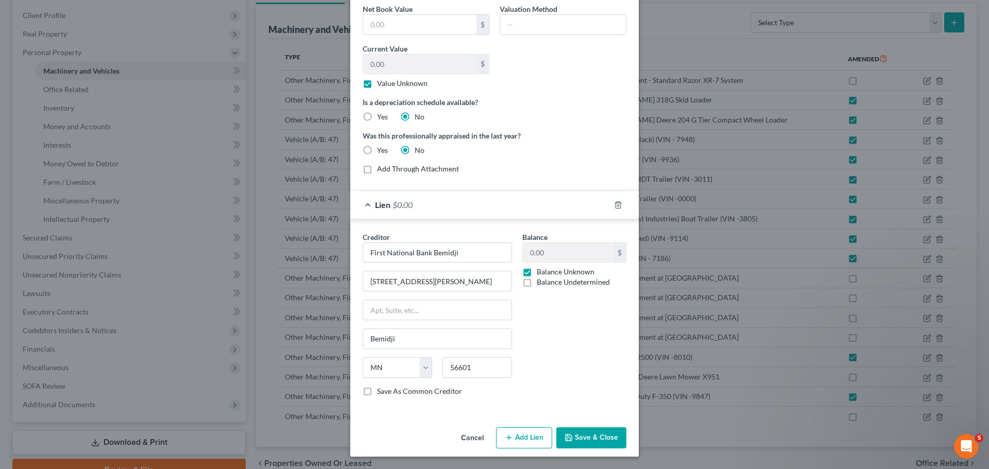
click at [537, 272] on label "Balance Unknown" at bounding box center [566, 272] width 58 height 10
click at [541, 272] on input "Balance Unknown" at bounding box center [544, 270] width 7 height 7
checkbox input "false"
click at [560, 254] on input "0.00" at bounding box center [568, 253] width 91 height 20
type input "50,825.25"
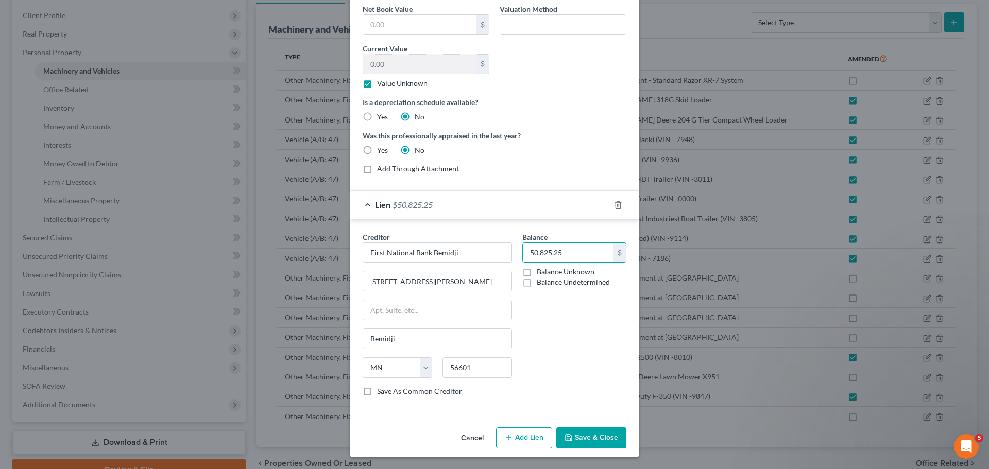
click at [578, 430] on button "Save & Close" at bounding box center [591, 439] width 70 height 22
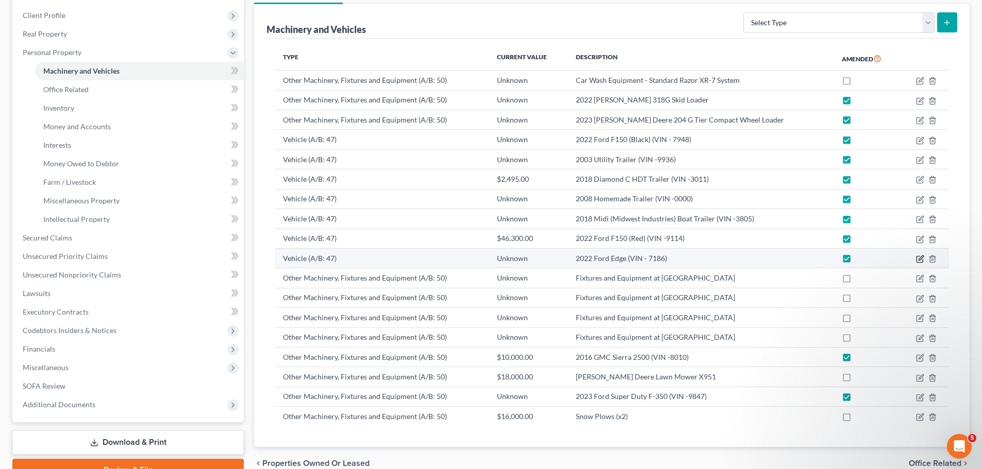
click at [921, 259] on icon "button" at bounding box center [920, 258] width 5 height 5
select select "45"
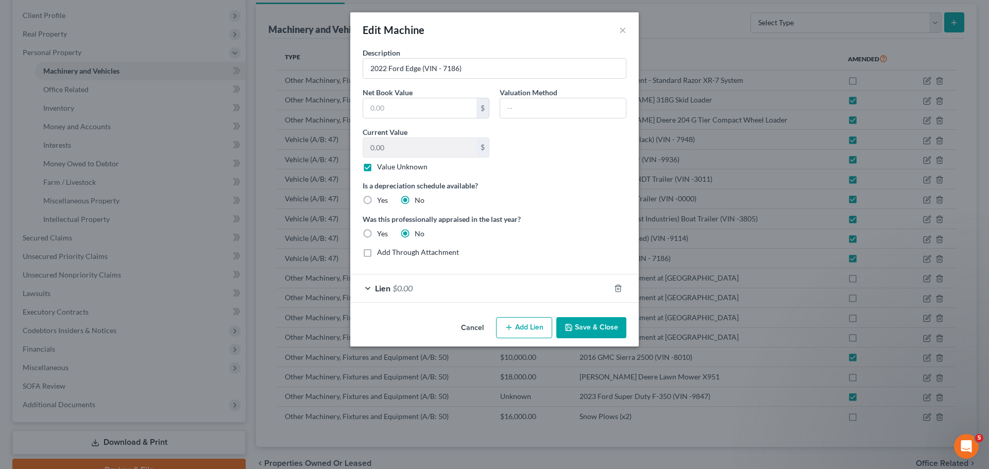
click at [401, 290] on span "$0.00" at bounding box center [403, 288] width 20 height 10
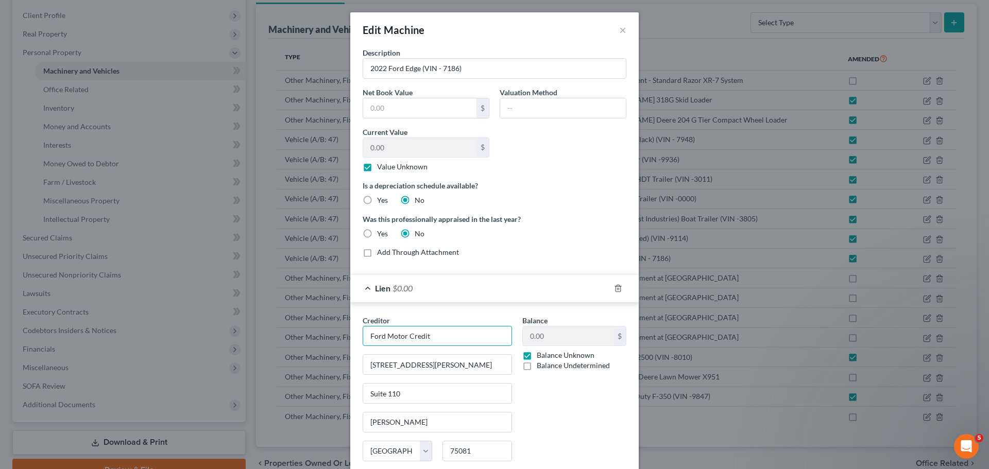
drag, startPoint x: 442, startPoint y: 337, endPoint x: 321, endPoint y: 328, distance: 120.9
click at [321, 328] on div "Edit Machine × Description 2022 Ford Edge (VIN - 7186) Net Book Value $ Valuati…" at bounding box center [494, 234] width 989 height 469
click at [436, 355] on div "First National Bank Bemidji" at bounding box center [424, 354] width 107 height 10
type input "First National Bank Bemidji"
type input "[STREET_ADDRESS][PERSON_NAME]"
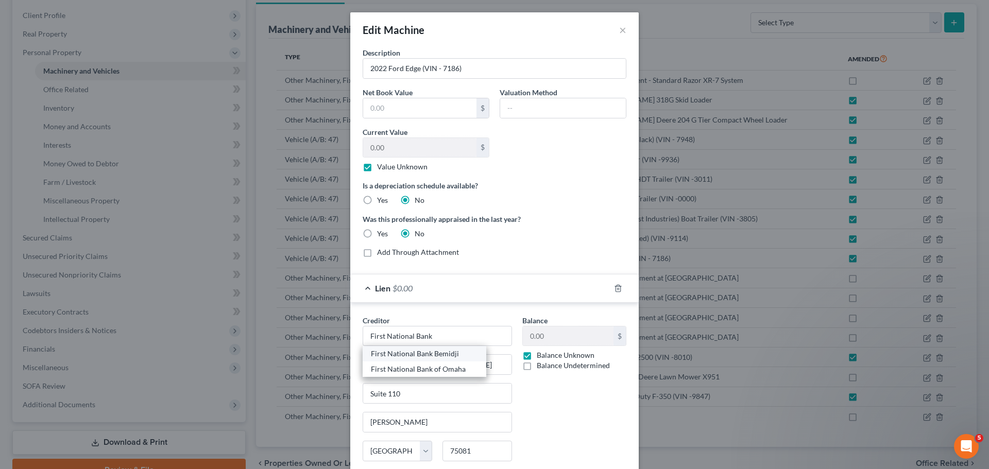
type input "Bemidji"
select select "24"
type input "56601"
click at [537, 354] on label "Balance Unknown" at bounding box center [566, 355] width 58 height 10
click at [541, 354] on input "Balance Unknown" at bounding box center [544, 353] width 7 height 7
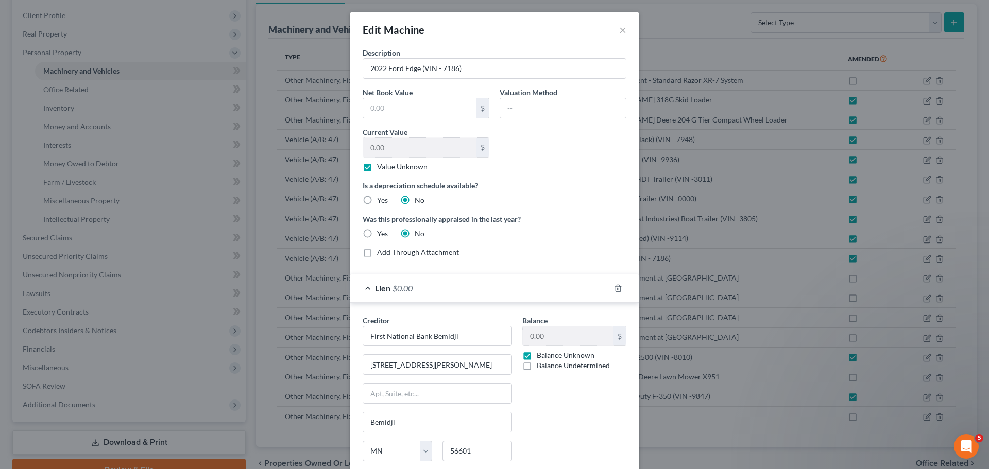
checkbox input "false"
click at [562, 335] on input "0.00" at bounding box center [568, 337] width 91 height 20
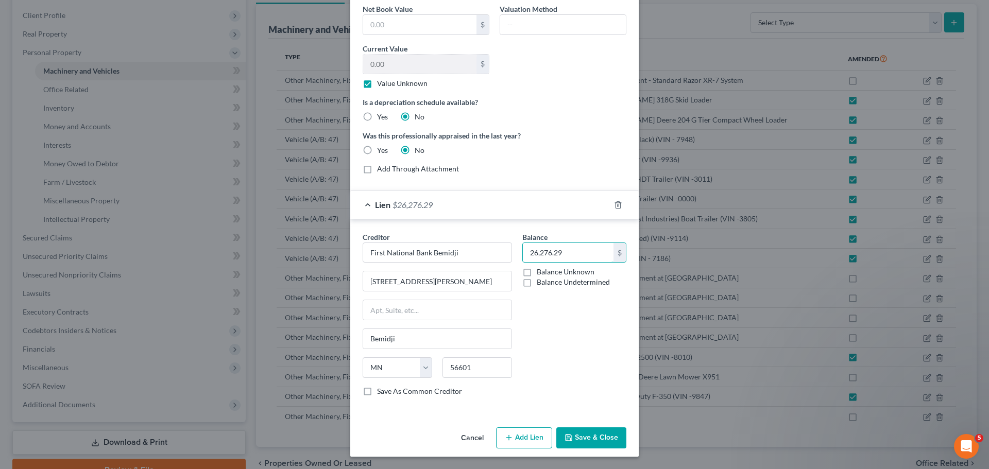
type input "26,276.29"
click at [585, 439] on button "Save & Close" at bounding box center [591, 439] width 70 height 22
